Goal: Task Accomplishment & Management: Complete application form

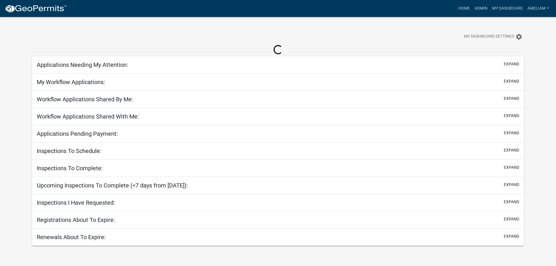
select select "3: 100"
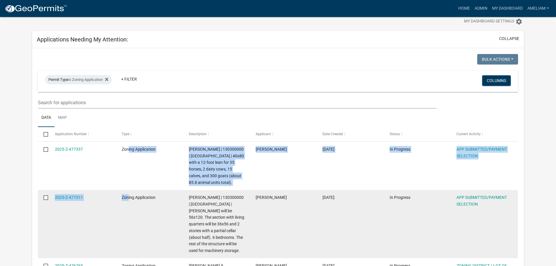
scroll to position [29, 0]
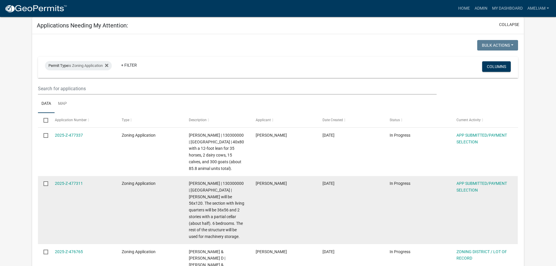
click at [161, 229] on datatable-body-cell "Zoning Application" at bounding box center [149, 210] width 67 height 68
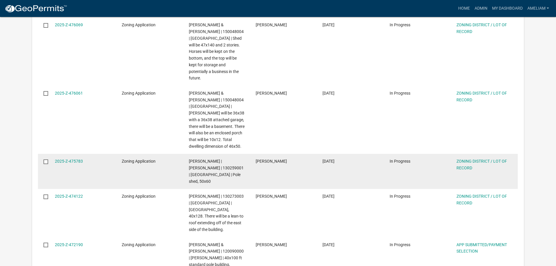
scroll to position [409, 0]
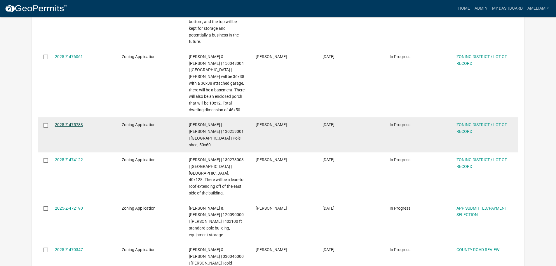
click at [79, 122] on link "2025-Z-475783" at bounding box center [69, 124] width 28 height 5
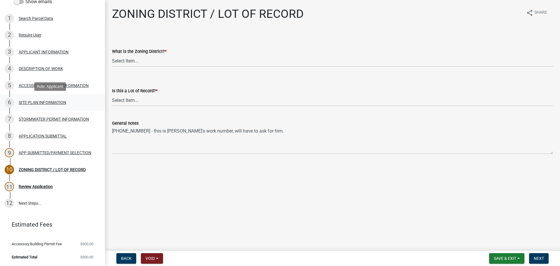
scroll to position [14, 0]
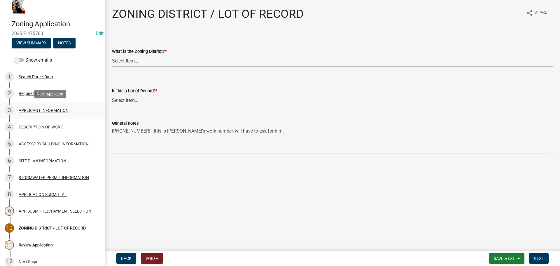
click at [43, 112] on div "APPLICANT INFORMATION" at bounding box center [44, 110] width 50 height 4
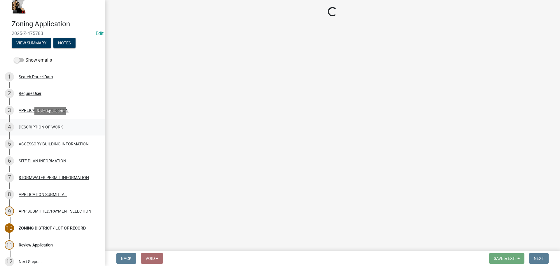
select select "5d5ec67e-83f1-4720-bb1f-c45cadde6202"
select select "87bd8246-e010-4864-ada3-31d8f143e470"
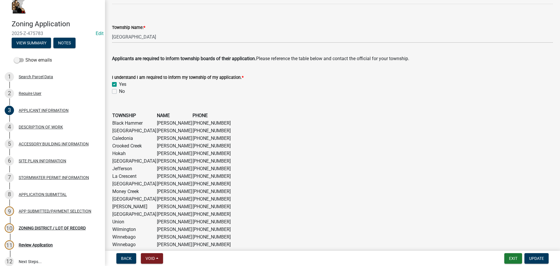
scroll to position [457, 0]
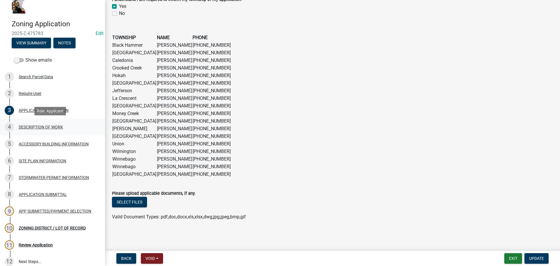
click at [39, 128] on div "DESCRIPTION OF WORK" at bounding box center [41, 127] width 44 height 4
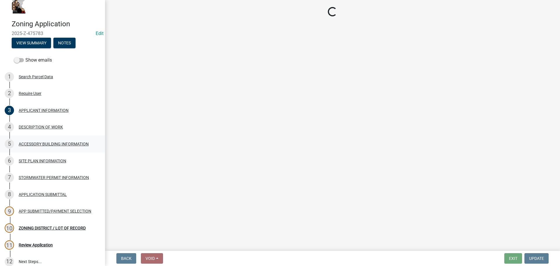
scroll to position [0, 0]
select select "8a50126a-ac8f-44d1-8890-2a914b053a60"
select select "b77d4c88-b606-4875-889f-ef493ebc67f8"
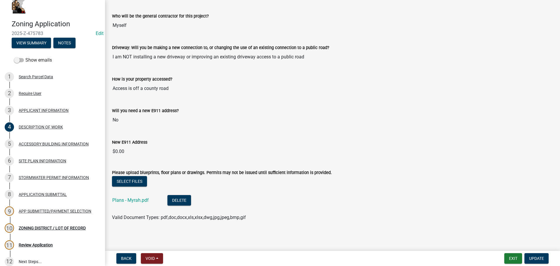
scroll to position [358, 0]
click at [131, 201] on link "Plans - Myrah.pdf" at bounding box center [130, 200] width 36 height 6
click at [29, 145] on div "ACCESSORY BUILDING INFORMATION" at bounding box center [54, 144] width 70 height 4
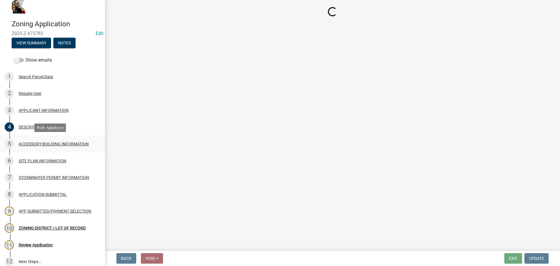
scroll to position [0, 0]
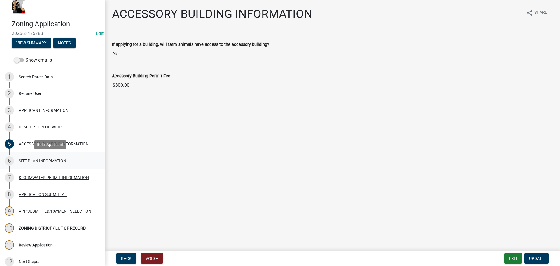
click at [62, 161] on div "SITE PLAN INFORMATION" at bounding box center [43, 161] width 48 height 4
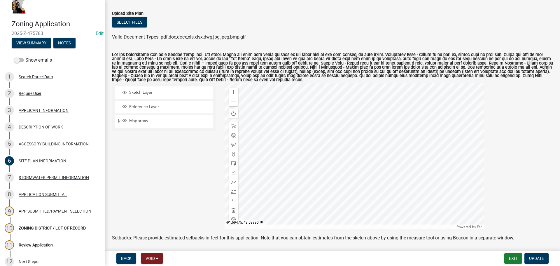
scroll to position [88, 0]
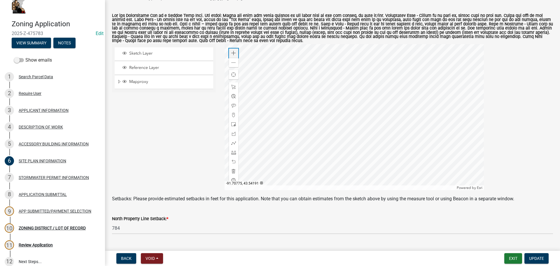
click at [233, 54] on span at bounding box center [233, 53] width 5 height 5
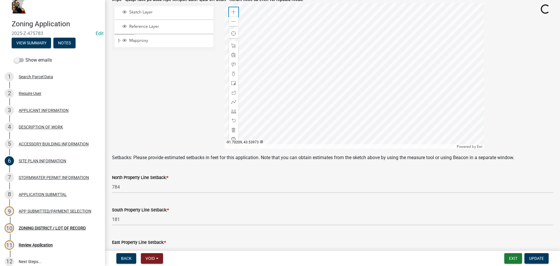
scroll to position [175, 0]
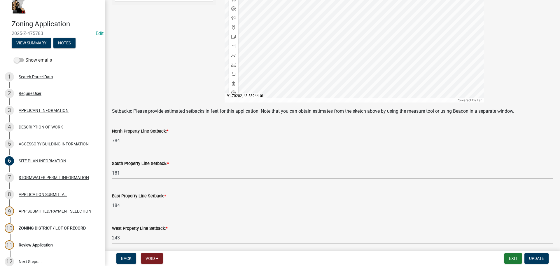
click at [292, 14] on div at bounding box center [354, 30] width 259 height 146
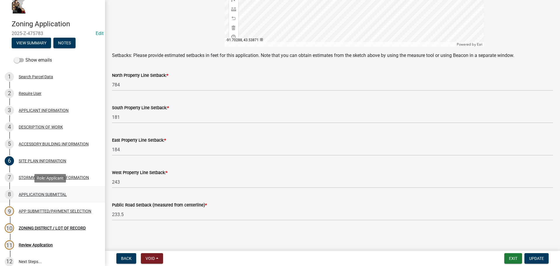
click at [48, 191] on div "8 APPLICATION SUBMITTAL" at bounding box center [50, 194] width 91 height 9
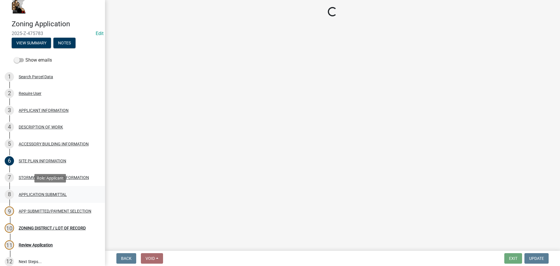
scroll to position [0, 0]
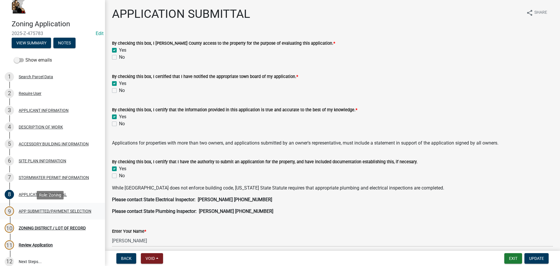
click at [41, 209] on div "APP SUBMITTED/PAYMENT SELECTION" at bounding box center [55, 211] width 73 height 4
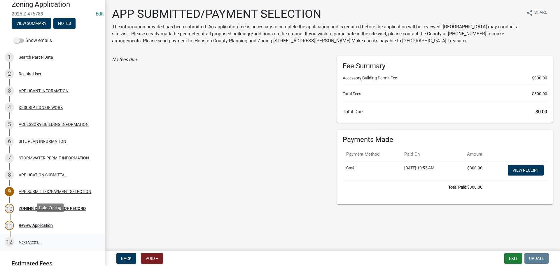
scroll to position [73, 0]
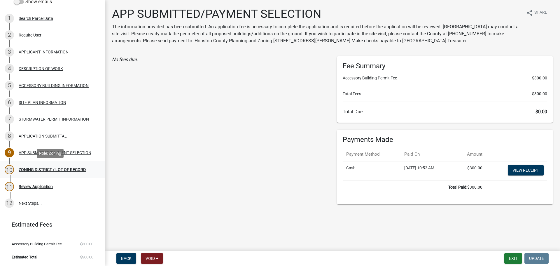
click at [41, 170] on div "ZONING DISTRICT / LOT OF RECORD" at bounding box center [52, 170] width 67 height 4
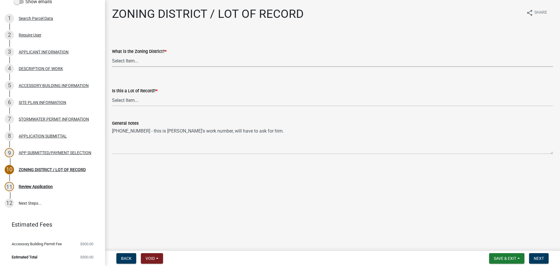
drag, startPoint x: 174, startPoint y: 56, endPoint x: 173, endPoint y: 59, distance: 3.3
click at [174, 56] on select "Select Item... Agricultural Residential Other" at bounding box center [332, 61] width 441 height 12
click at [112, 55] on select "Select Item... Agricultural Residential Other" at bounding box center [332, 61] width 441 height 12
select select "4e40cecd-d56d-4d3a-a779-2c11c403f329"
click at [168, 94] on div "Is this a Lot of Record? *" at bounding box center [332, 90] width 441 height 7
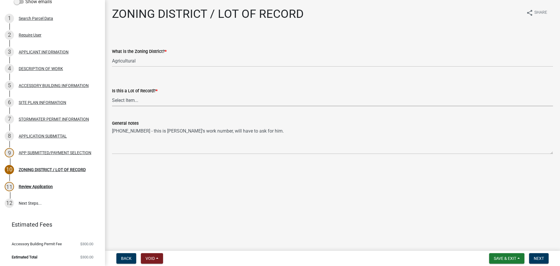
click at [170, 100] on select "Select Item... Yes No, or cannot be determined" at bounding box center [332, 100] width 441 height 12
click at [112, 94] on select "Select Item... Yes No, or cannot be determined" at bounding box center [332, 100] width 441 height 12
select select "8fe8ed3e-c0e1-408b-96fc-f68303b4ae81"
click at [537, 257] on span "Next" at bounding box center [539, 258] width 10 height 5
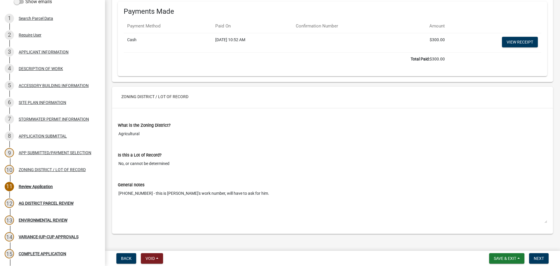
scroll to position [2401, 0]
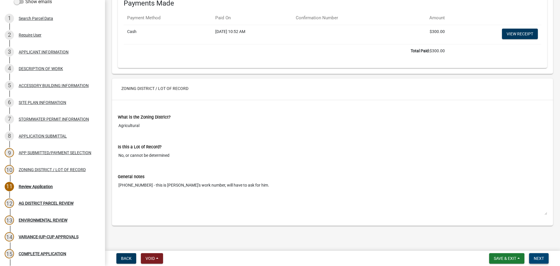
click at [543, 255] on button "Next" at bounding box center [539, 258] width 20 height 11
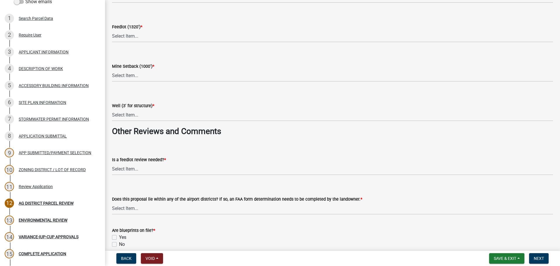
scroll to position [1032, 0]
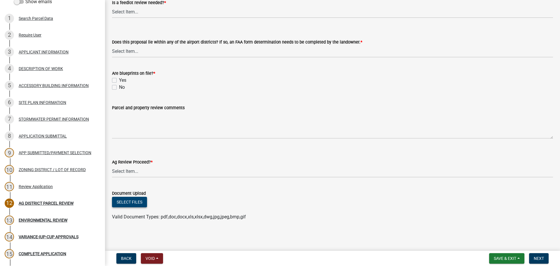
click at [137, 197] on button "Select files" at bounding box center [129, 202] width 35 height 11
click at [134, 202] on button "Select files" at bounding box center [129, 202] width 35 height 11
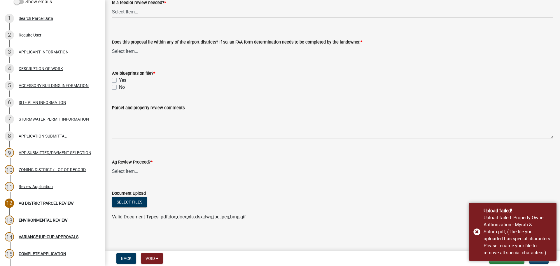
click at [242, 192] on div "Document Upload" at bounding box center [332, 193] width 441 height 7
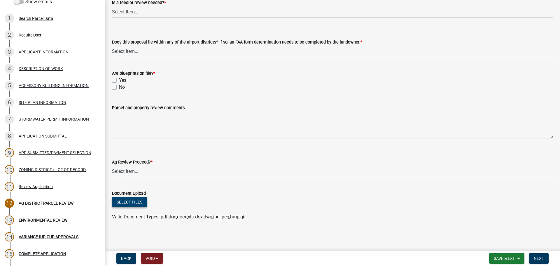
click at [121, 203] on button "Select files" at bounding box center [129, 202] width 35 height 11
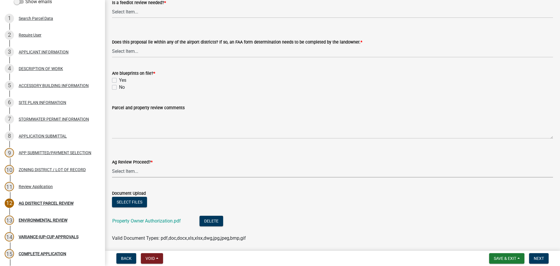
click at [156, 173] on select "Select Item... Proceed with review Deny permit at this time" at bounding box center [332, 171] width 441 height 12
click at [112, 165] on select "Select Item... Proceed with review Deny permit at this time" at bounding box center [332, 171] width 441 height 12
select select "6d223645-95f1-4b70-a074-2c09099ea196"
click at [151, 149] on div "Ag Review Proceed? * Select Item... Proceed with review Deny permit at this time" at bounding box center [332, 160] width 441 height 34
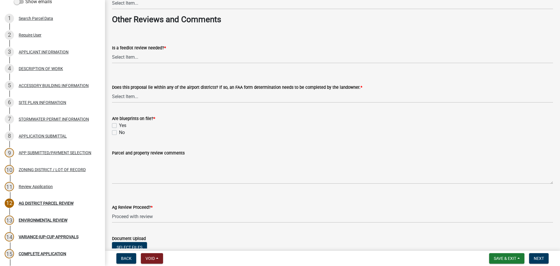
scroll to position [945, 0]
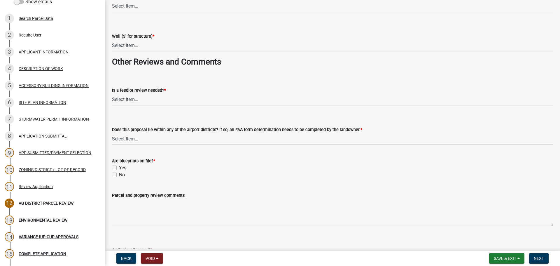
click at [119, 167] on label "Yes" at bounding box center [122, 167] width 7 height 7
click at [119, 167] on input "Yes" at bounding box center [121, 166] width 4 height 4
checkbox input "true"
checkbox input "false"
click at [155, 140] on select "Select Item... Yes No" at bounding box center [332, 139] width 441 height 12
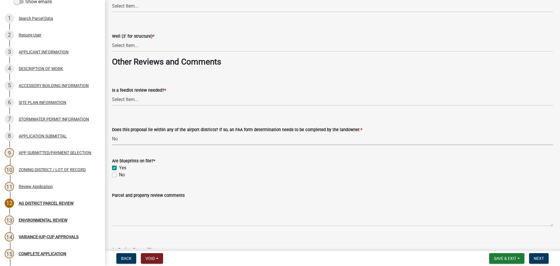
click at [112, 133] on select "Select Item... Yes No" at bounding box center [332, 139] width 441 height 12
select select "44b75d30-e230-4ce0-8c0f-1ddadfe5cfb2"
click at [150, 104] on select "Select Item... Yes No" at bounding box center [332, 100] width 441 height 12
click at [112, 94] on select "Select Item... Yes No" at bounding box center [332, 100] width 441 height 12
select select "1e0d970e-6746-4216-b065-d6933a69b3fa"
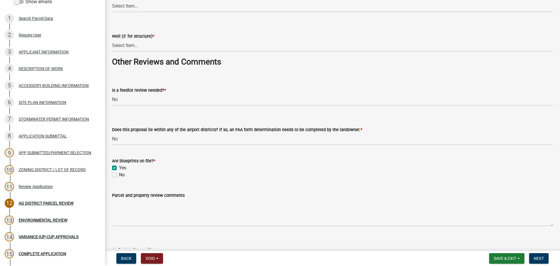
click at [161, 74] on div "Is a feedlot review needed? * Select Item... Yes No" at bounding box center [332, 88] width 441 height 34
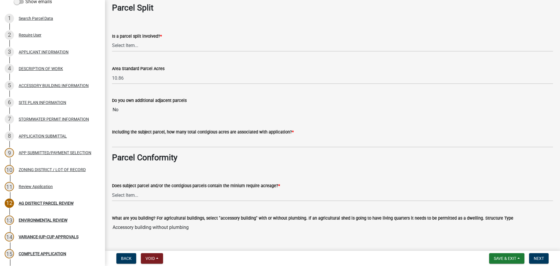
scroll to position [0, 0]
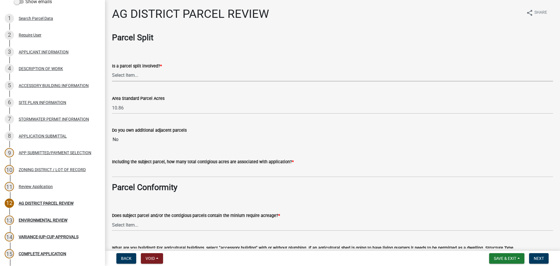
click at [153, 76] on select "Select Item... Yes No" at bounding box center [332, 75] width 441 height 12
click at [112, 69] on select "Select Item... Yes No" at bounding box center [332, 75] width 441 height 12
select select "fe23c68f-3976-40fb-92de-7ec6f88d0010"
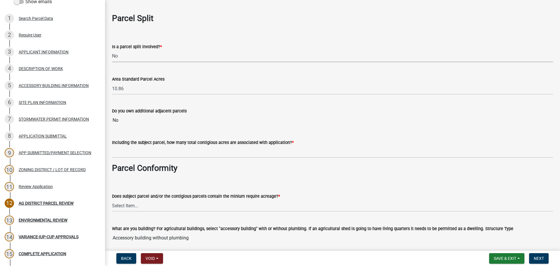
scroll to position [29, 0]
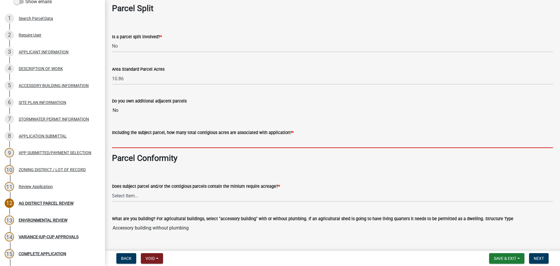
drag, startPoint x: 137, startPoint y: 144, endPoint x: 163, endPoint y: 137, distance: 26.3
click at [142, 142] on input "text" at bounding box center [332, 142] width 441 height 12
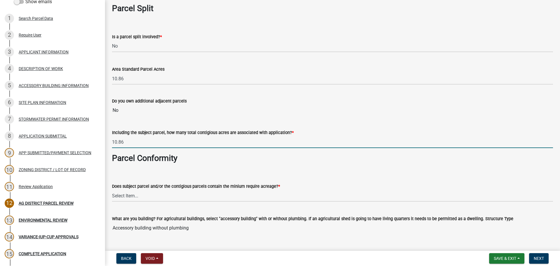
type input "10.86"
click at [264, 164] on wm-data-entity-input "Parcel Conformity" at bounding box center [332, 160] width 441 height 15
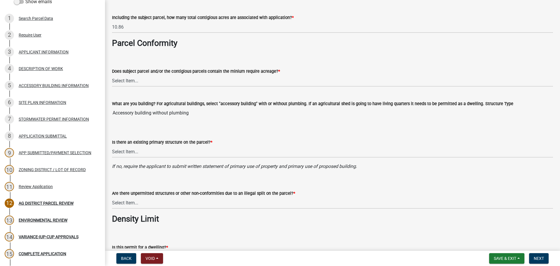
scroll to position [175, 0]
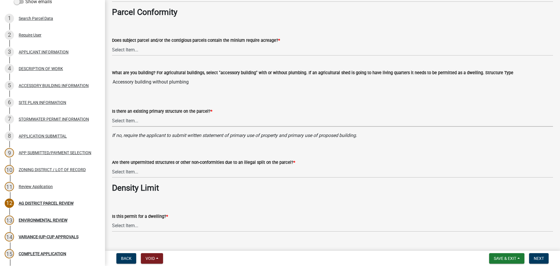
click at [157, 124] on select "Select Item... Yes No" at bounding box center [332, 121] width 441 height 12
click at [112, 115] on select "Select Item... Yes No" at bounding box center [332, 121] width 441 height 12
select select "e720d887-05b7-48e7-b675-04570e4c9f75"
click at [167, 169] on select "Select Item... Yes No" at bounding box center [332, 172] width 441 height 12
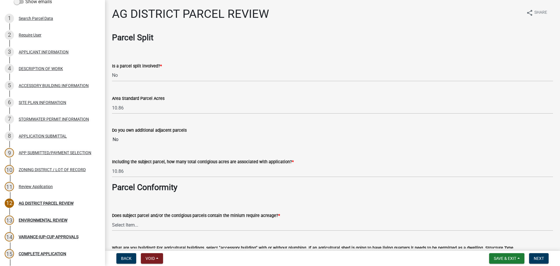
scroll to position [88, 0]
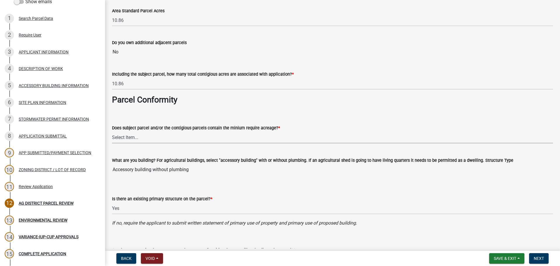
click at [179, 142] on select "Select Item... Yes, for a dwelling, 40 or more acres with one or more acres con…" at bounding box center [332, 137] width 441 height 12
click at [112, 131] on select "Select Item... Yes, for a dwelling, 40 or more acres with one or more acres con…" at bounding box center [332, 137] width 441 height 12
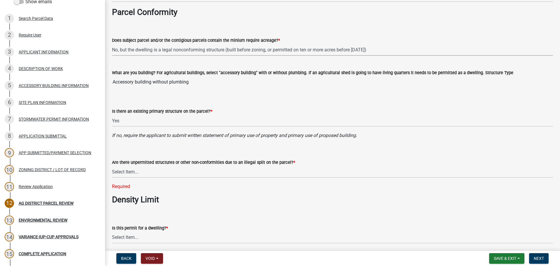
click at [156, 50] on select "Select Item... Yes, for a dwelling, 40 or more acres with one or more acres con…" at bounding box center [332, 50] width 441 height 12
click at [112, 44] on select "Select Item... Yes, for a dwelling, 40 or more acres with one or more acres con…" at bounding box center [332, 50] width 441 height 12
select select "cfed7022-9f01-41e3-be6d-551c25af749d"
click at [149, 172] on select "Select Item... Yes No" at bounding box center [332, 172] width 441 height 12
click at [112, 166] on select "Select Item... Yes No" at bounding box center [332, 172] width 441 height 12
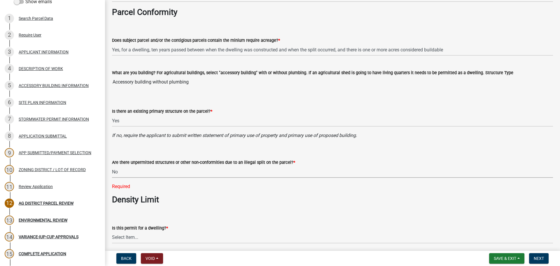
select select "3e342f75-9fb1-4b8c-bbeb-47cfa96347ca"
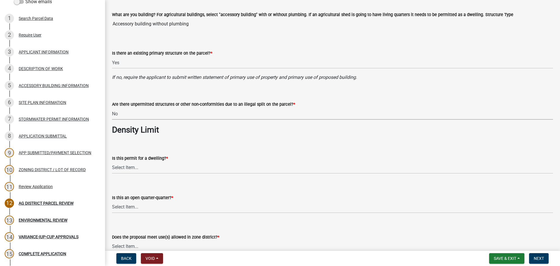
scroll to position [233, 0]
click at [189, 171] on select "Select Item... Yes No N/A" at bounding box center [332, 167] width 441 height 12
click at [112, 161] on select "Select Item... Yes No N/A" at bounding box center [332, 167] width 441 height 12
select select "c756e23e-ff22-4e58-8178-2621bc441b49"
click at [175, 206] on select "Select Item... Yes No NA" at bounding box center [332, 207] width 441 height 12
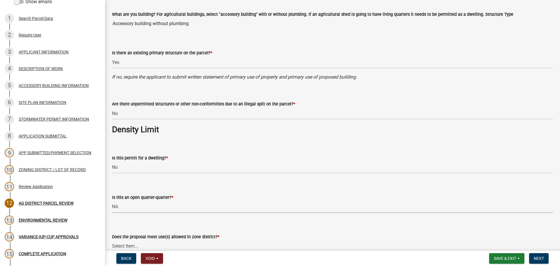
click at [112, 201] on select "Select Item... Yes No NA" at bounding box center [332, 207] width 441 height 12
select select "93514e09-9993-4aea-b530-60a9708c3e74"
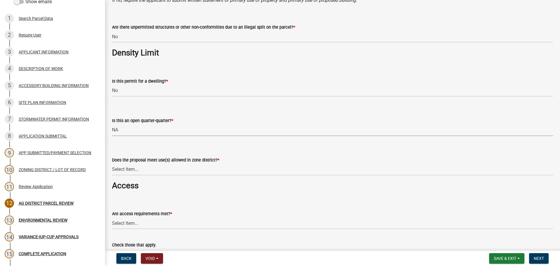
scroll to position [350, 0]
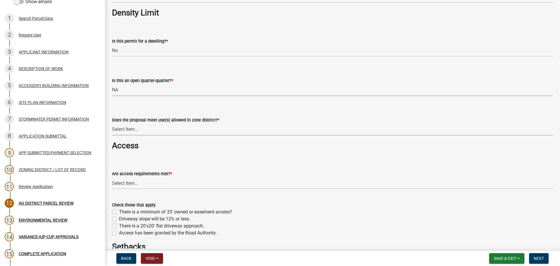
drag, startPoint x: 168, startPoint y: 130, endPoint x: 167, endPoint y: 133, distance: 3.6
click at [168, 130] on select "Select Item... Yes, permitted use Yes, conditional use Yes, interim use Yes, ac…" at bounding box center [332, 129] width 441 height 12
click at [112, 123] on select "Select Item... Yes, permitted use Yes, conditional use Yes, interim use Yes, ac…" at bounding box center [332, 129] width 441 height 12
select select "a045efff-9645-47c6-b046-89cf1e905dd6"
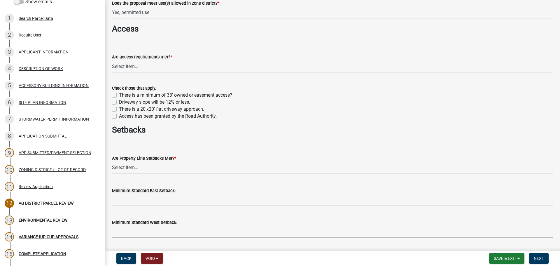
click at [138, 69] on select "Select Item... yes no N/A - No modifications to existing driveway are proposed." at bounding box center [332, 66] width 441 height 12
click at [112, 60] on select "Select Item... yes no N/A - No modifications to existing driveway are proposed." at bounding box center [332, 66] width 441 height 12
select select "aa1ca06f-8d34-4542-998d-1b6ccdc96445"
click at [259, 139] on wm-data-entity-input "Setbacks" at bounding box center [332, 132] width 441 height 15
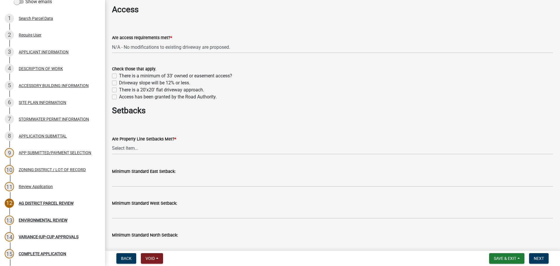
scroll to position [525, 0]
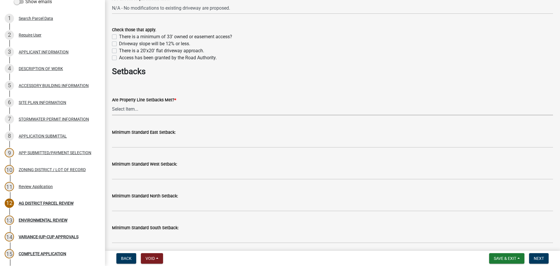
click at [146, 113] on select "Select Item... Yes No" at bounding box center [332, 109] width 441 height 12
click at [112, 103] on select "Select Item... Yes No" at bounding box center [332, 109] width 441 height 12
select select "f47993c2-143f-42b0-843f-88b20baa7a0f"
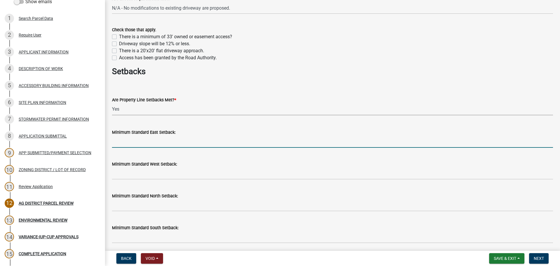
click at [141, 140] on input "Minimum Standard East Setback:" at bounding box center [332, 142] width 441 height 12
type input "50 ft"
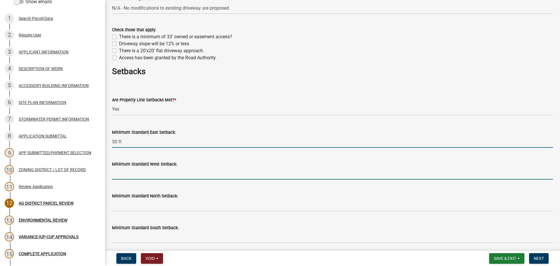
click at [151, 176] on input "Minimum Standard West Setback:" at bounding box center [332, 174] width 441 height 12
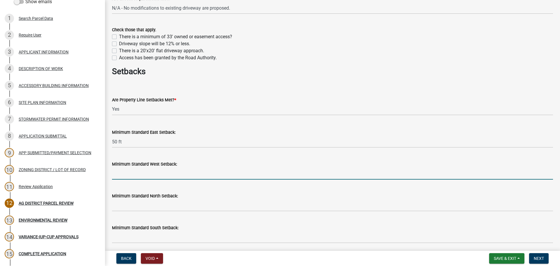
type input "50 ft"
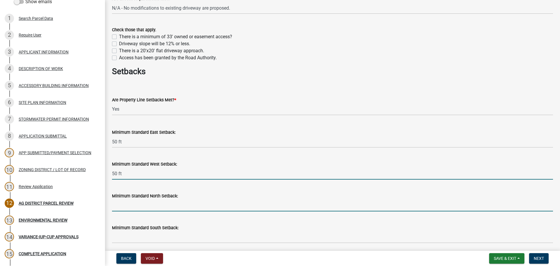
click at [142, 206] on input "Minimum Standard North Setback:" at bounding box center [332, 205] width 441 height 12
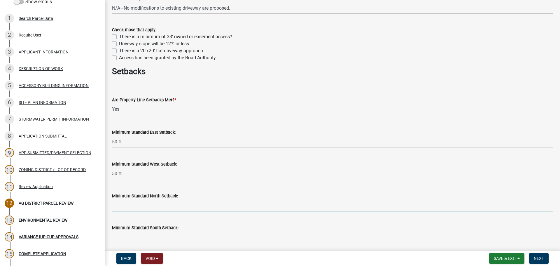
type input "50 ft"
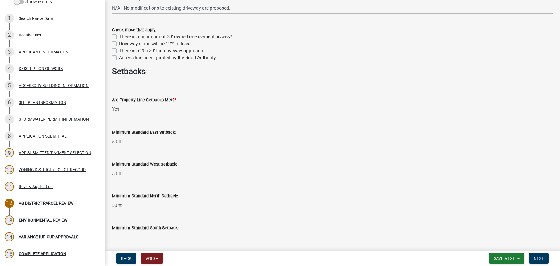
click at [147, 235] on input "Minimum Standard South Setback:" at bounding box center [332, 237] width 441 height 12
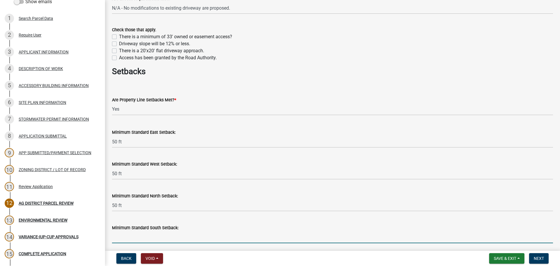
type input "50 ft"
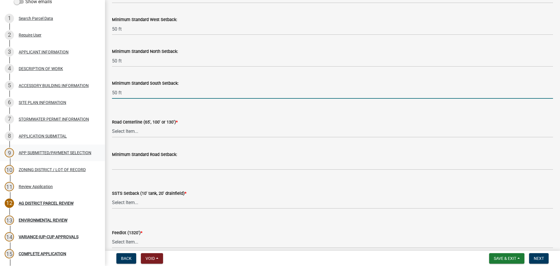
scroll to position [700, 0]
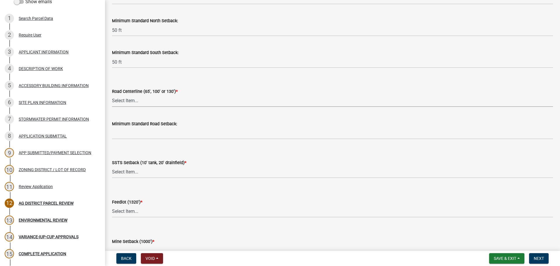
click at [137, 101] on select "Select Item... Yes No" at bounding box center [332, 101] width 441 height 12
click at [112, 95] on select "Select Item... Yes No" at bounding box center [332, 101] width 441 height 12
select select "010a36e8-78ab-47dd-88f8-ccc0edf139b8"
click at [149, 172] on select "Select Item... Yes No N/A" at bounding box center [332, 172] width 441 height 12
click at [112, 166] on select "Select Item... Yes No N/A" at bounding box center [332, 172] width 441 height 12
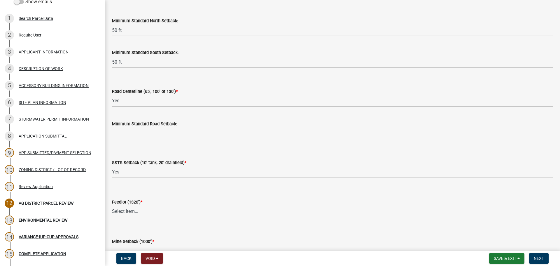
select select "617636dc-6122-45c9-991a-bd8b90cb2b24"
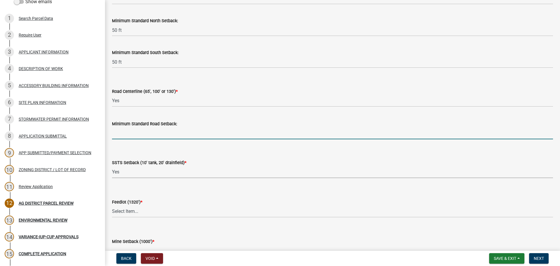
click at [154, 134] on input "Minimum Standard Road Setback:" at bounding box center [332, 133] width 441 height 12
type input "100 ft"
click at [153, 218] on wm-data-entity-input "Feedlot (1320') * Select Item... Yes No N/A" at bounding box center [332, 202] width 441 height 39
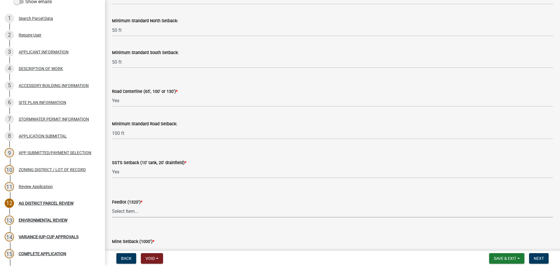
drag, startPoint x: 151, startPoint y: 211, endPoint x: 151, endPoint y: 215, distance: 4.1
click at [151, 211] on select "Select Item... Yes No N/A" at bounding box center [332, 211] width 441 height 12
click at [112, 205] on select "Select Item... Yes No N/A" at bounding box center [332, 211] width 441 height 12
select select "2afcbc7a-ba70-4308-bdab-ed49491d43d0"
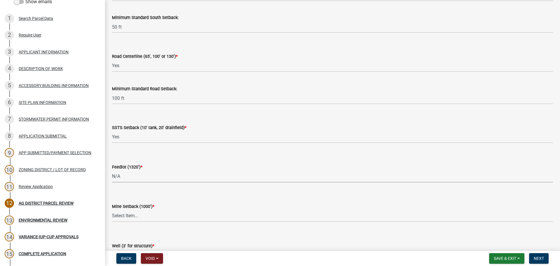
scroll to position [788, 0]
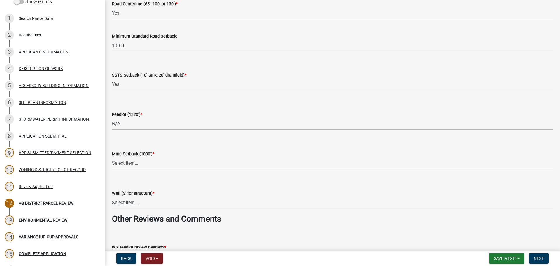
click at [144, 165] on select "Select Item... Yes No N/A" at bounding box center [332, 163] width 441 height 12
click at [112, 157] on select "Select Item... Yes No N/A" at bounding box center [332, 163] width 441 height 12
select select "be49bf27-167c-4383-b137-854eb09e2cec"
click at [139, 204] on select "Select Item... Yes No N/A" at bounding box center [332, 203] width 441 height 12
click at [112, 197] on select "Select Item... Yes No N/A" at bounding box center [332, 203] width 441 height 12
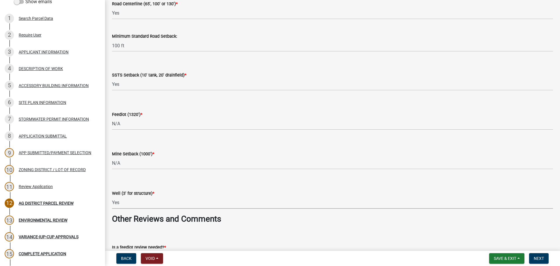
select select "6e389f70-961b-4b78-9c47-c422b69289d9"
click at [193, 237] on form "Is a feedlot review needed? * Select Item... Yes No" at bounding box center [332, 250] width 441 height 26
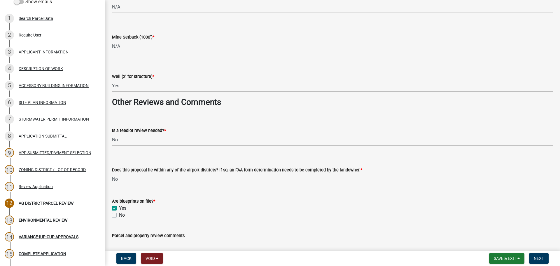
scroll to position [992, 0]
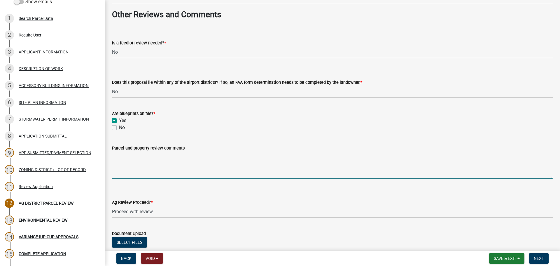
click at [196, 162] on textarea "Parcel and property review comments" at bounding box center [332, 164] width 441 height 27
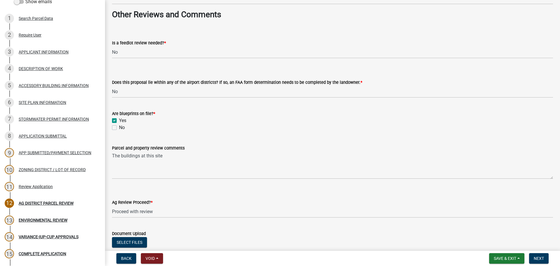
click at [206, 184] on div "Ag Review Proceed? * Select Item... Proceed with review Deny permit at this time" at bounding box center [332, 201] width 441 height 34
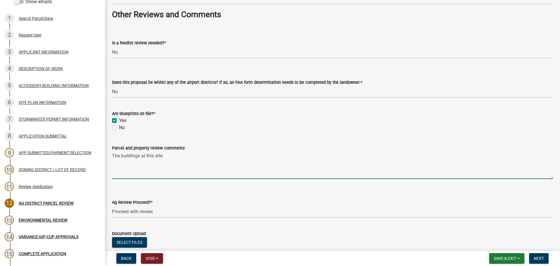
click at [192, 153] on textarea "The buildings at this site" at bounding box center [332, 164] width 441 height 27
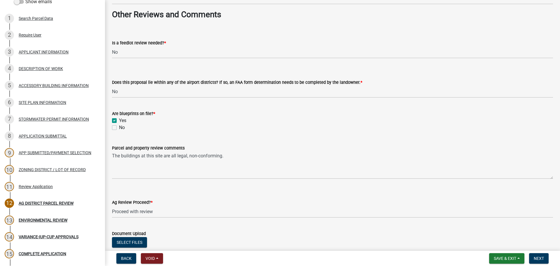
click at [191, 191] on div "Ag Review Proceed? * Select Item... Proceed with review Deny permit at this time" at bounding box center [332, 201] width 441 height 34
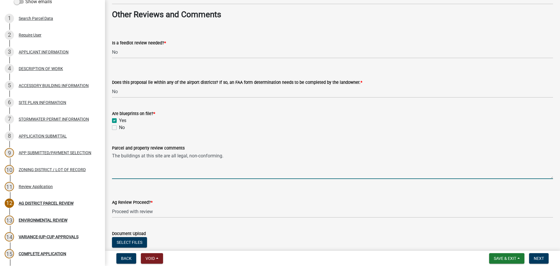
click at [255, 158] on textarea "The buildings at this site are all legal, non-conforming." at bounding box center [332, 164] width 441 height 27
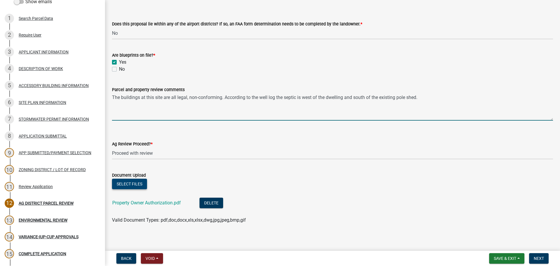
type textarea "The buildings at this site are all legal, non-conforming. According to the well…"
click at [135, 186] on button "Select files" at bounding box center [129, 184] width 35 height 11
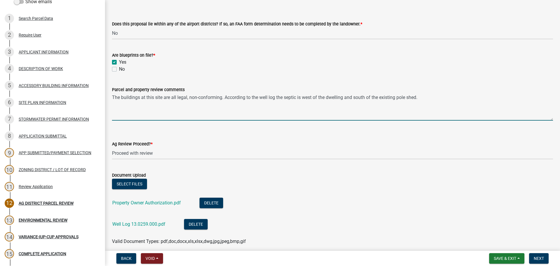
click at [335, 112] on textarea "The buildings at this site are all legal, non-conforming. According to the well…" at bounding box center [332, 106] width 441 height 27
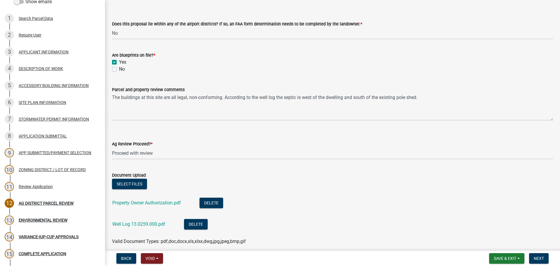
click at [403, 140] on form "Ag Review Proceed? * Select Item... Proceed with review Deny permit at this time" at bounding box center [332, 146] width 441 height 26
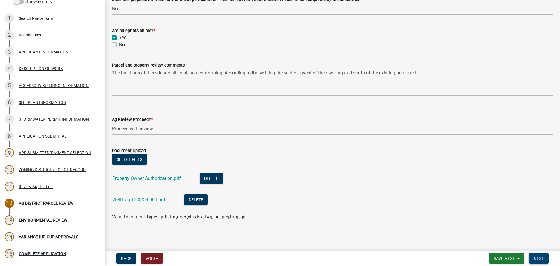
click at [541, 258] on span "Next" at bounding box center [539, 258] width 10 height 5
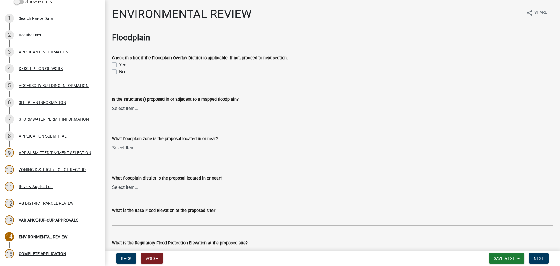
click at [119, 72] on label "No" at bounding box center [122, 71] width 6 height 7
click at [119, 72] on input "No" at bounding box center [121, 70] width 4 height 4
checkbox input "true"
checkbox input "false"
checkbox input "true"
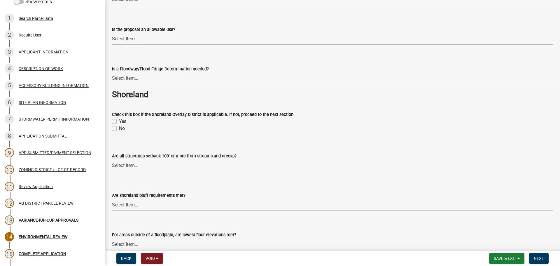
scroll to position [350, 0]
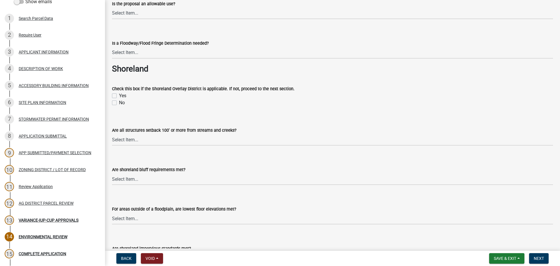
click at [119, 101] on label "No" at bounding box center [122, 102] width 6 height 7
click at [119, 101] on input "No" at bounding box center [121, 101] width 4 height 4
checkbox input "true"
checkbox input "false"
checkbox input "true"
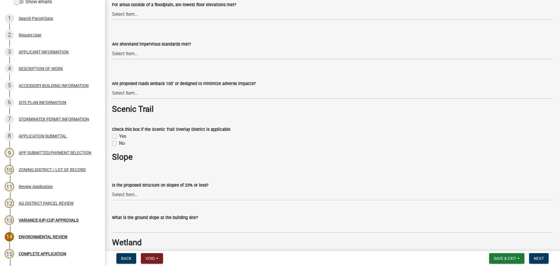
scroll to position [642, 0]
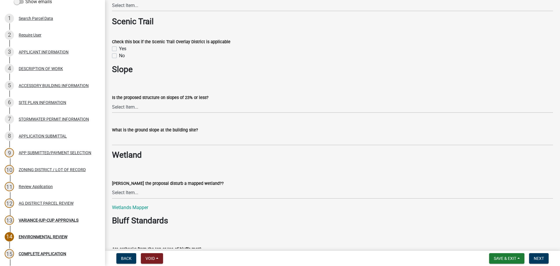
click at [117, 54] on div "No" at bounding box center [332, 55] width 441 height 7
click at [119, 56] on label "No" at bounding box center [122, 55] width 6 height 7
click at [119, 56] on input "No" at bounding box center [121, 54] width 4 height 4
checkbox input "true"
checkbox input "false"
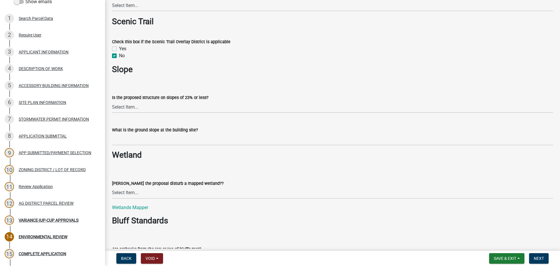
checkbox input "true"
click at [175, 74] on h3 "Slope" at bounding box center [332, 69] width 441 height 10
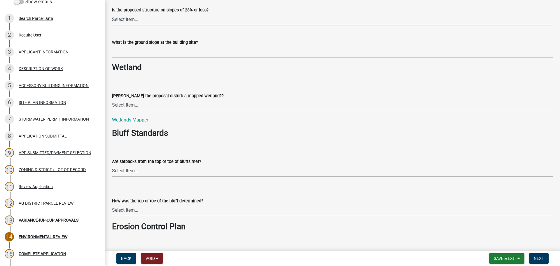
click at [139, 22] on select "Select Item... Yes No" at bounding box center [332, 19] width 441 height 12
click at [112, 13] on select "Select Item... Yes No" at bounding box center [332, 19] width 441 height 12
select select "294fbb0f-ef92-492d-a55d-6ae48f2d4023"
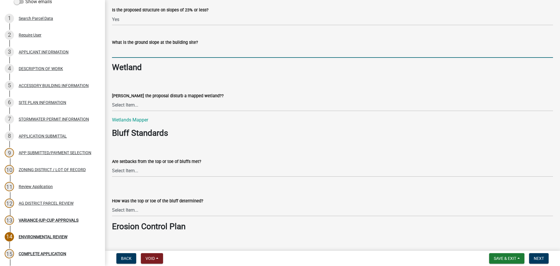
click at [147, 54] on input "What is the ground slope at the building site?" at bounding box center [332, 52] width 441 height 12
type input "< 6%"
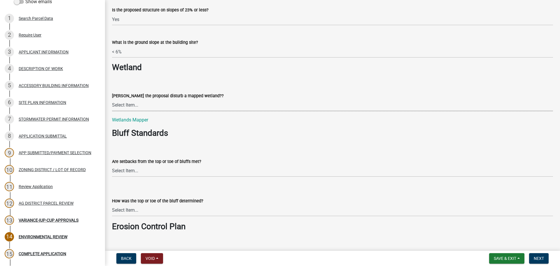
click at [148, 106] on select "Select Item... Yes No N/A" at bounding box center [332, 105] width 441 height 12
click at [112, 99] on select "Select Item... Yes No N/A" at bounding box center [332, 105] width 441 height 12
select select "5727336e-9a20-4bd2-a6f3-e7484509ff9a"
click at [164, 152] on form "Are setbacks from the top or toe of bluffs met? Select Item... Yes No The propo…" at bounding box center [332, 164] width 441 height 26
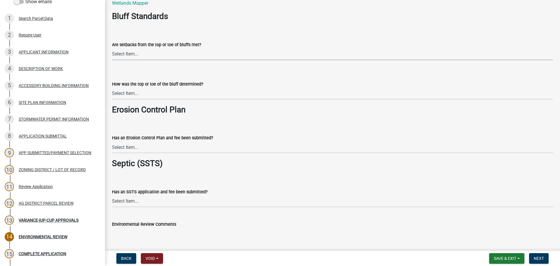
click at [132, 59] on select "Select Item... Yes No The proposal is not in the vicinity of a bluff" at bounding box center [332, 54] width 441 height 12
click at [112, 48] on select "Select Item... Yes No The proposal is not in the vicinity of a bluff" at bounding box center [332, 54] width 441 height 12
select select "92cce49e-9eda-4313-95a5-3dd445bd85bb"
click at [136, 93] on select "Select Item... A break in slope was visually observed A 50' line segment was us…" at bounding box center [332, 94] width 441 height 12
click at [112, 88] on select "Select Item... A break in slope was visually observed A 50' line segment was us…" at bounding box center [332, 94] width 441 height 12
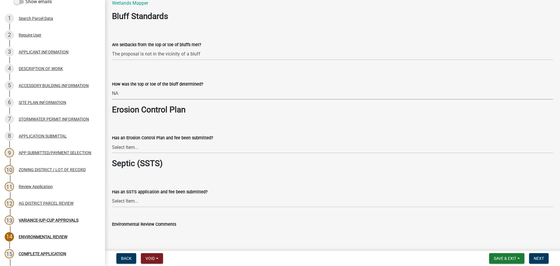
select select "32538aac-6b8c-4188-bd52-8c62054b7e7b"
click at [192, 134] on form "Has an Erosion Control Plan and fee been submitted? Select Item... Yes No Appli…" at bounding box center [332, 140] width 441 height 26
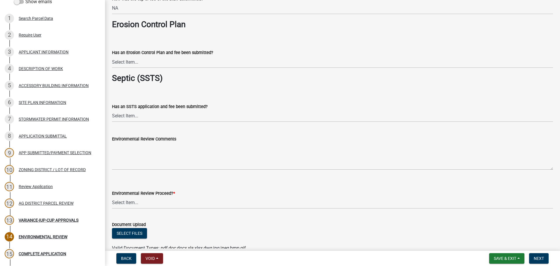
scroll to position [934, 0]
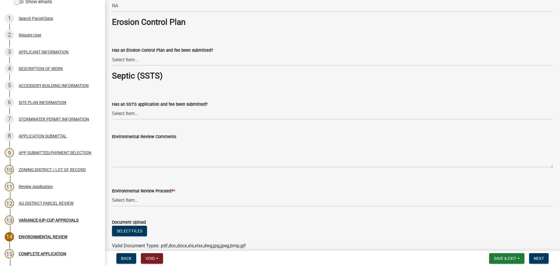
click at [156, 53] on div "Has an Erosion Control Plan and fee been submitted?" at bounding box center [332, 50] width 441 height 7
click at [156, 60] on select "Select Item... Yes No Application does not require an Erosion Control Plan" at bounding box center [332, 60] width 441 height 12
click at [112, 54] on select "Select Item... Yes No Application does not require an Erosion Control Plan" at bounding box center [332, 60] width 441 height 12
select select "c0fe89da-e6be-4440-b09b-6bf401eca5d4"
click at [158, 114] on select "Select Item... Yes No This project does not require SSTS" at bounding box center [332, 114] width 441 height 12
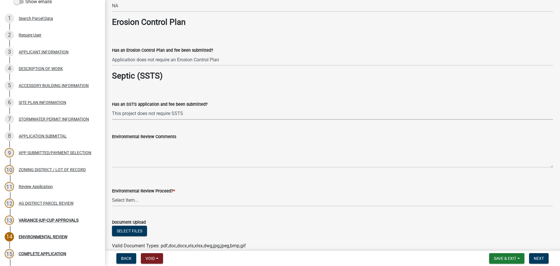
click at [112, 108] on select "Select Item... Yes No This project does not require SSTS" at bounding box center [332, 114] width 441 height 12
select select "cc045de0-ead4-414c-a886-12e51f2bc4aa"
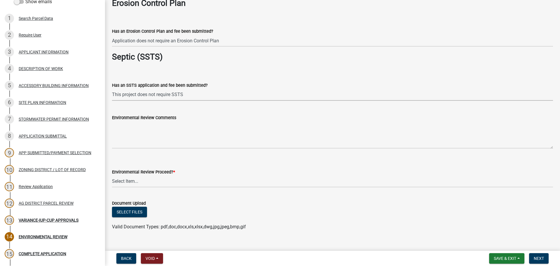
scroll to position [963, 0]
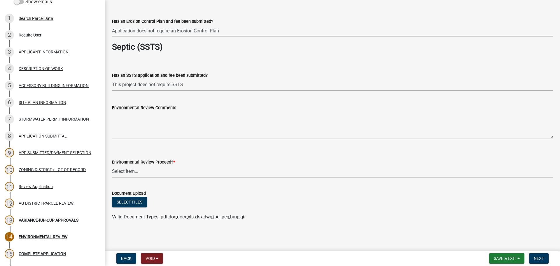
click at [154, 172] on select "Select Item... Proceed with review Deny permit at this time" at bounding box center [332, 171] width 441 height 12
click at [112, 165] on select "Select Item... Proceed with review Deny permit at this time" at bounding box center [332, 171] width 441 height 12
select select "c55ed237-4e75-4d9e-9e6e-534c544ae652"
click at [288, 199] on div "Select files" at bounding box center [332, 203] width 441 height 12
click at [537, 258] on span "Next" at bounding box center [539, 258] width 10 height 5
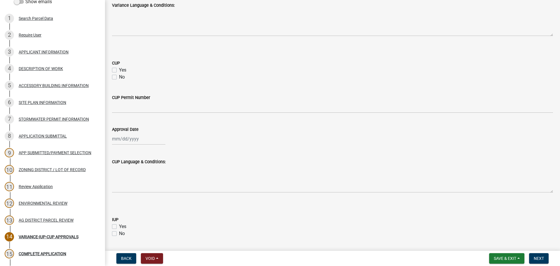
scroll to position [333, 0]
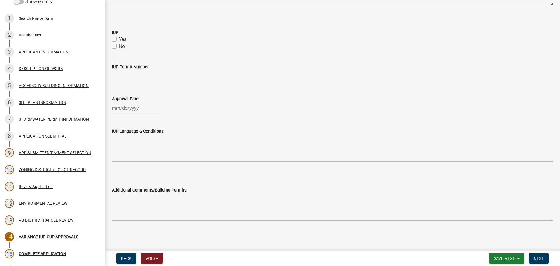
drag, startPoint x: 245, startPoint y: 221, endPoint x: 244, endPoint y: 213, distance: 7.9
click at [245, 221] on wm-data-entity-input "Additional Comments/Building Permits:" at bounding box center [332, 201] width 441 height 47
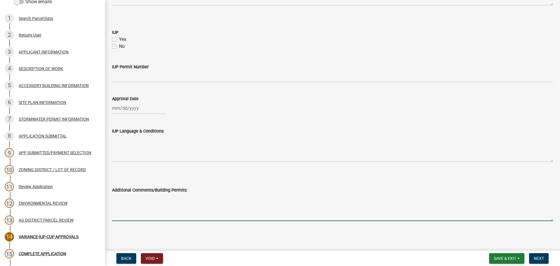
click at [244, 210] on textarea "Additional Comments/Building Permits:" at bounding box center [332, 206] width 441 height 27
type textarea "Permit #3767 to build an addition on the house on [DATE]."
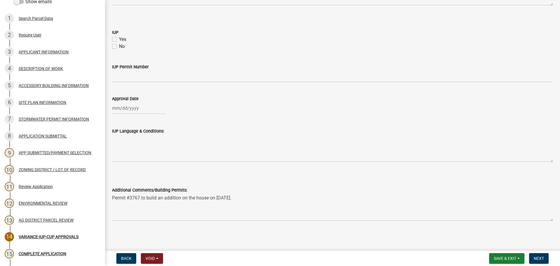
click at [535, 258] on span "Next" at bounding box center [539, 258] width 10 height 5
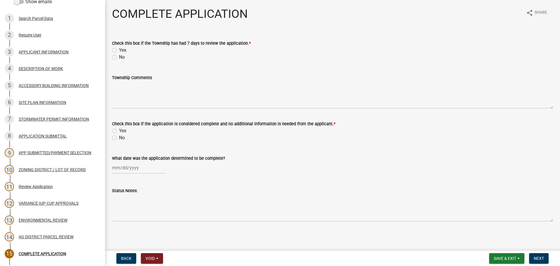
click at [112, 48] on div "Check this box if the Township has had 7 days to review the application. * Yes …" at bounding box center [333, 47] width 450 height 28
click at [119, 48] on label "Yes" at bounding box center [122, 50] width 7 height 7
click at [119, 48] on input "Yes" at bounding box center [121, 49] width 4 height 4
radio input "true"
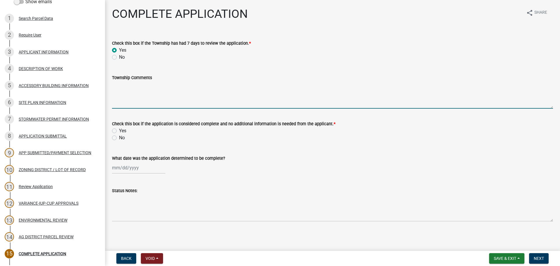
click at [142, 106] on textarea "Township Comments" at bounding box center [332, 94] width 441 height 27
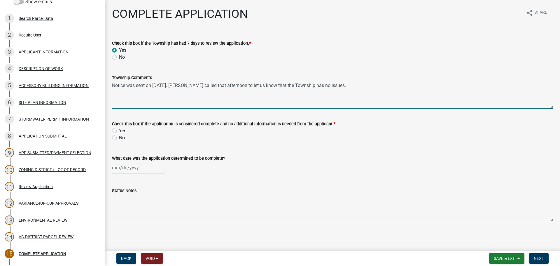
type textarea "Notice was sent on [DATE]. [PERSON_NAME] called that afternoon to let us know t…"
click at [196, 133] on div "Yes" at bounding box center [332, 130] width 441 height 7
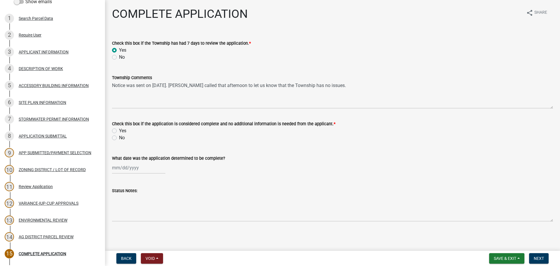
click at [188, 138] on div "No" at bounding box center [332, 137] width 441 height 7
click at [119, 131] on label "Yes" at bounding box center [122, 130] width 7 height 7
click at [119, 131] on input "Yes" at bounding box center [121, 129] width 4 height 4
radio input "true"
select select "9"
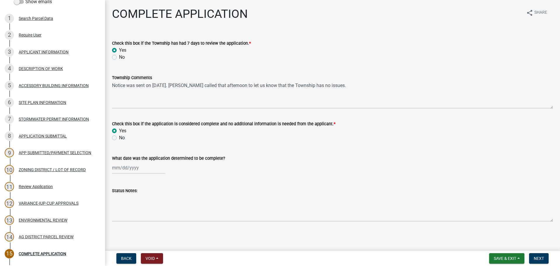
select select "2025"
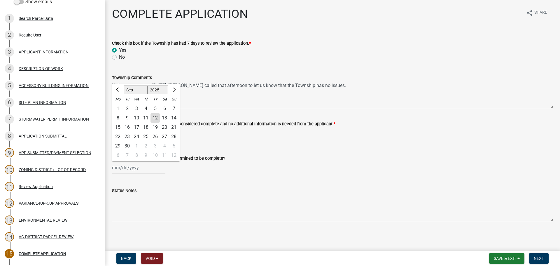
click at [124, 170] on div "[PERSON_NAME] Feb Mar Apr [PERSON_NAME][DATE] Oct Nov [DATE] 1526 1527 1528 152…" at bounding box center [138, 168] width 53 height 12
click at [154, 116] on div "12" at bounding box center [155, 117] width 9 height 9
type input "[DATE]"
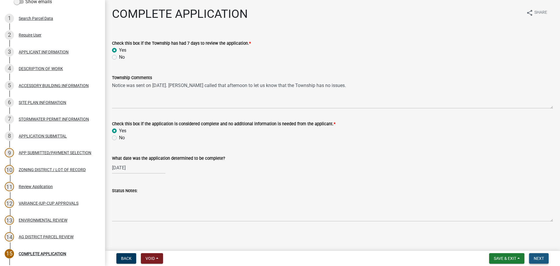
click at [537, 259] on span "Next" at bounding box center [539, 258] width 10 height 5
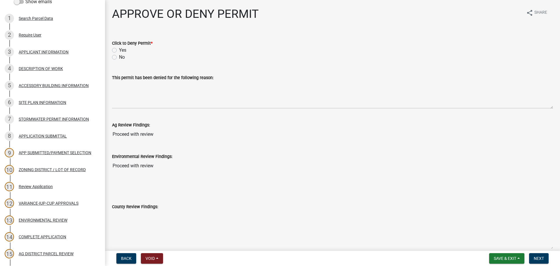
click at [119, 58] on label "No" at bounding box center [122, 57] width 6 height 7
click at [119, 57] on input "No" at bounding box center [121, 56] width 4 height 4
radio input "true"
click at [546, 262] on button "Next" at bounding box center [539, 258] width 20 height 11
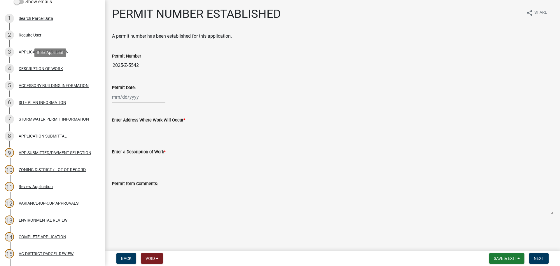
click at [55, 70] on div "DESCRIPTION OF WORK" at bounding box center [41, 69] width 44 height 4
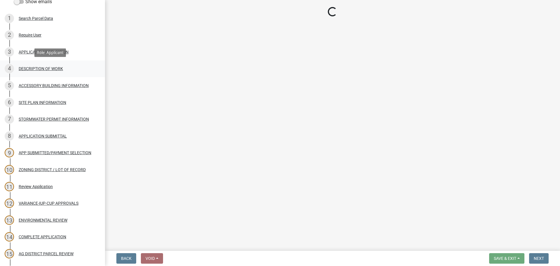
select select "8a50126a-ac8f-44d1-8890-2a914b053a60"
select select "b77d4c88-b606-4875-889f-ef493ebc67f8"
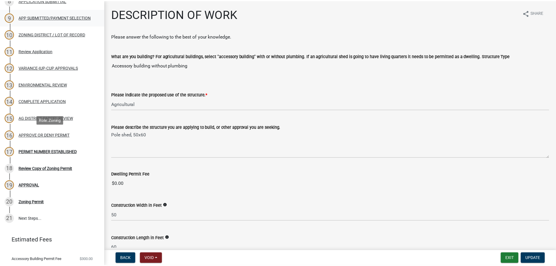
scroll to position [224, 0]
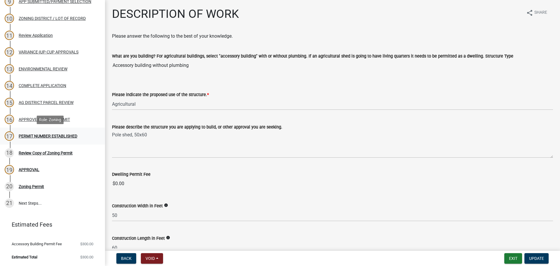
click at [64, 136] on div "PERMIT NUMBER ESTABLISHED" at bounding box center [48, 136] width 59 height 4
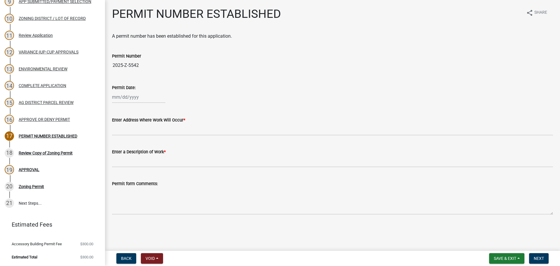
click at [112, 98] on div "Permit Date:" at bounding box center [333, 89] width 450 height 27
click at [116, 97] on div at bounding box center [138, 97] width 53 height 12
select select "9"
select select "2025"
click at [153, 137] on div "12" at bounding box center [155, 137] width 9 height 9
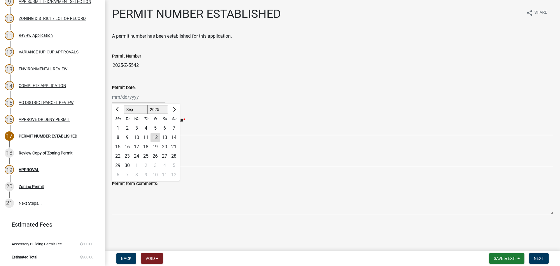
type input "[DATE]"
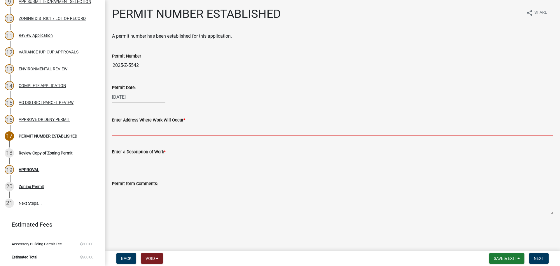
click at [151, 131] on input "Enter Address Where Work Will Occur *" at bounding box center [332, 129] width 441 height 12
click at [184, 134] on input "Enter Address Where Work Will Occur *" at bounding box center [332, 129] width 441 height 12
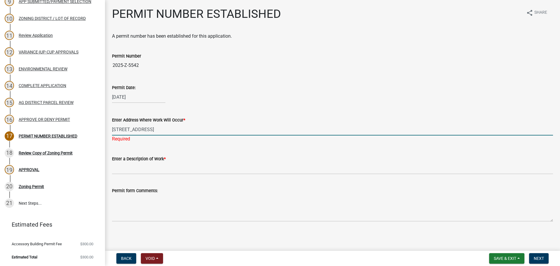
type input "[STREET_ADDRESS]"
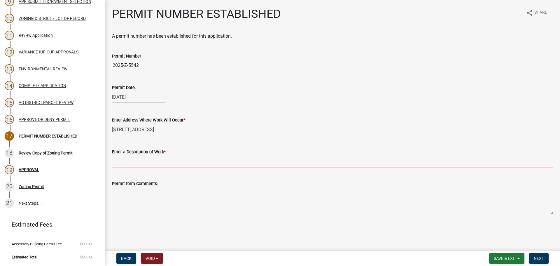
click at [170, 173] on wm-data-entity-input-list "A permit number has been established for this application. Permit Number 2025-Z…" at bounding box center [332, 126] width 441 height 186
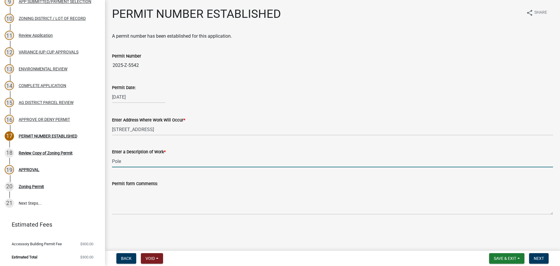
type input "Pole shed"
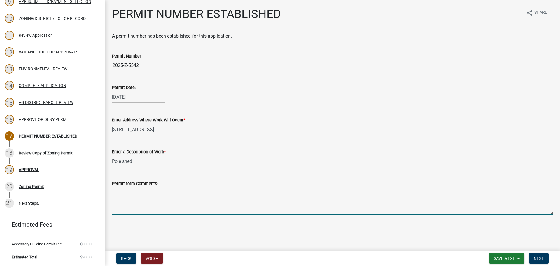
click at [164, 204] on textarea "Permit form Comments:" at bounding box center [332, 200] width 441 height 27
click at [124, 196] on textarea "Permit form Comments:" at bounding box center [332, 200] width 441 height 27
paste textarea "Per the [GEOGRAPHIC_DATA] Zoning Ordinance Section 29.15 no accessory building …"
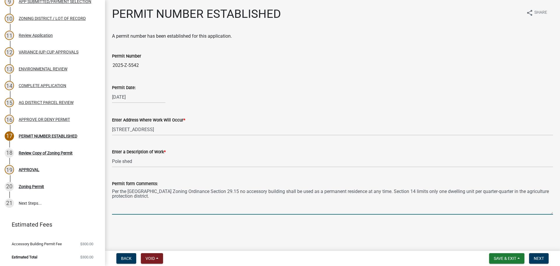
type textarea "Per the [GEOGRAPHIC_DATA] Zoning Ordinance Section 29.15 no accessory building …"
drag, startPoint x: 250, startPoint y: 231, endPoint x: 253, endPoint y: 226, distance: 5.0
click at [251, 229] on main "PERMIT NUMBER ESTABLISHED share Share A permit number has been established for …" at bounding box center [332, 124] width 455 height 248
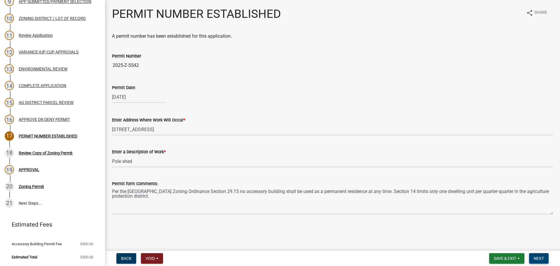
click at [535, 258] on span "Next" at bounding box center [539, 258] width 10 height 5
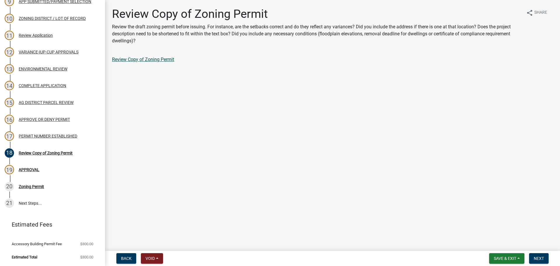
click at [163, 58] on link "Review Copy of Zoning Permit" at bounding box center [143, 60] width 62 height 6
click at [546, 260] on button "Next" at bounding box center [539, 258] width 20 height 11
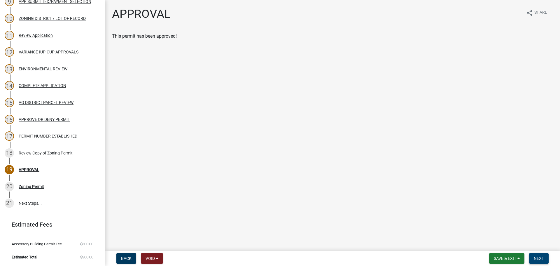
click at [545, 259] on button "Next" at bounding box center [539, 258] width 20 height 11
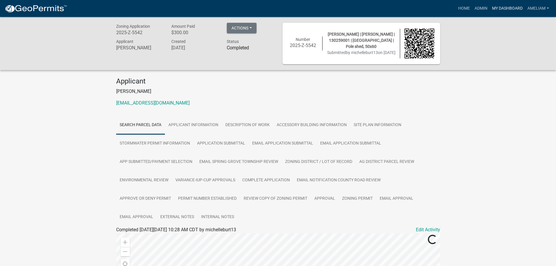
click at [496, 8] on link "My Dashboard" at bounding box center [507, 8] width 35 height 11
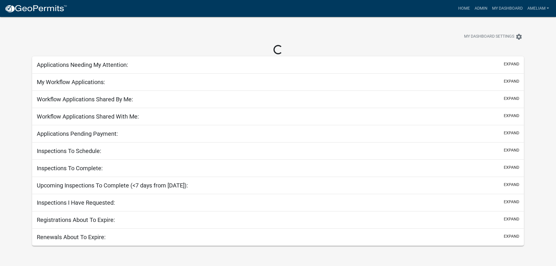
select select "3: 100"
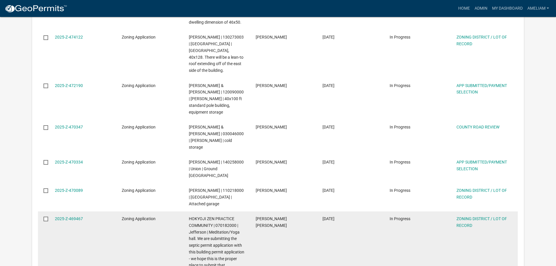
scroll to position [467, 0]
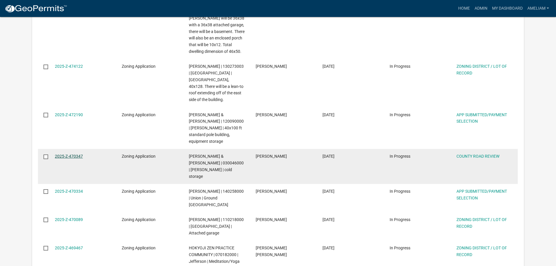
click at [69, 154] on link "2025-Z-470347" at bounding box center [69, 156] width 28 height 5
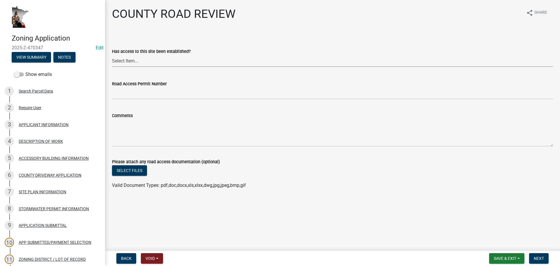
click at [145, 62] on select "Select Item... Yes No" at bounding box center [332, 61] width 441 height 12
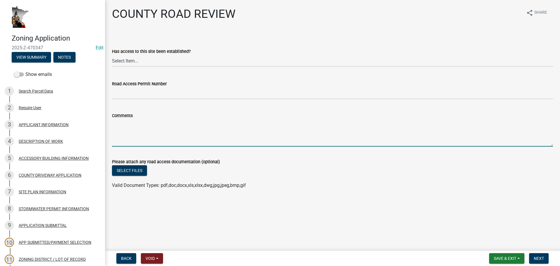
click at [307, 143] on textarea "Comments" at bounding box center [332, 132] width 441 height 27
click at [210, 64] on select "Select Item... Yes No" at bounding box center [332, 61] width 441 height 12
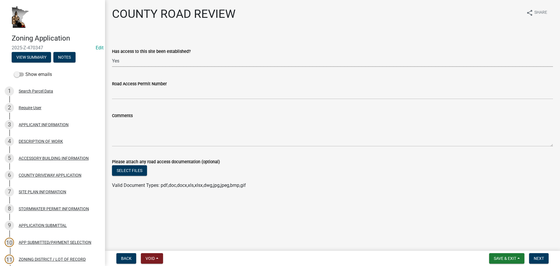
click at [112, 55] on select "Select Item... Yes No" at bounding box center [332, 61] width 441 height 12
click at [203, 64] on select "Select Item... Yes No" at bounding box center [332, 61] width 441 height 12
click at [112, 55] on select "Select Item... Yes No" at bounding box center [332, 61] width 441 height 12
select select "12571bf2-0974-46ac-9946-639b3ea6d921"
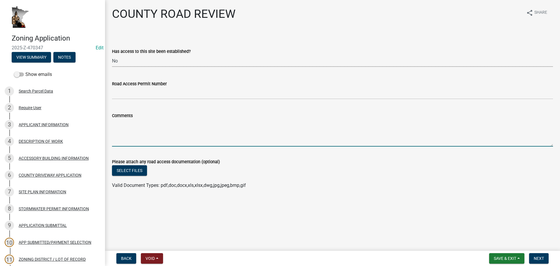
click at [197, 126] on textarea "Comments" at bounding box center [332, 132] width 441 height 27
click at [169, 126] on textarea "Permit to be issued after" at bounding box center [332, 132] width 441 height 27
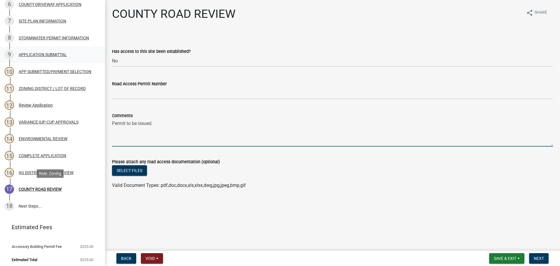
scroll to position [173, 0]
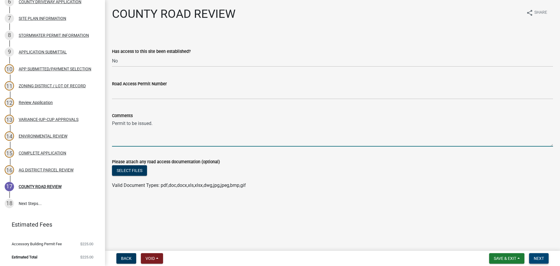
type textarea "Permit to be issued."
click at [545, 259] on button "Next" at bounding box center [539, 258] width 20 height 11
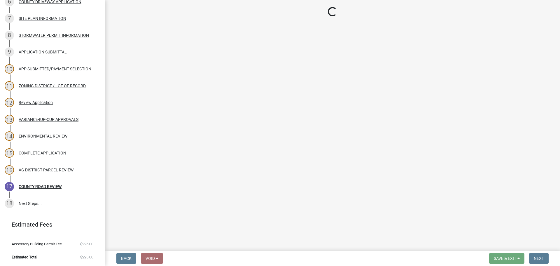
scroll to position [190, 0]
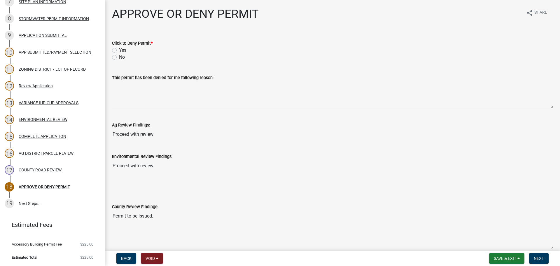
click at [119, 58] on label "No" at bounding box center [122, 57] width 6 height 7
click at [119, 57] on input "No" at bounding box center [121, 56] width 4 height 4
radio input "true"
click at [537, 261] on span "Next" at bounding box center [539, 258] width 10 height 5
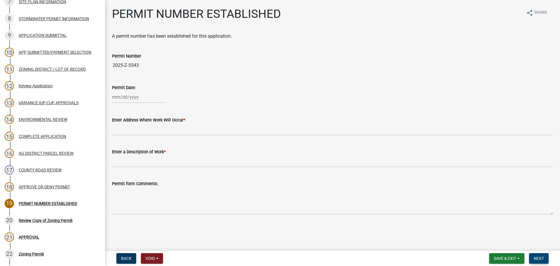
scroll to position [257, 0]
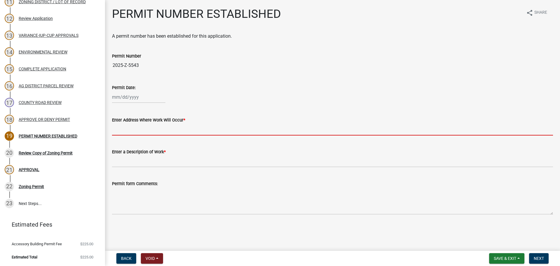
drag, startPoint x: 145, startPoint y: 132, endPoint x: 129, endPoint y: 119, distance: 20.6
click at [145, 132] on input "Enter Address Where Work Will Occur *" at bounding box center [332, 129] width 441 height 12
click at [155, 131] on input "Enter Address Where Work Will Occur *" at bounding box center [332, 129] width 441 height 12
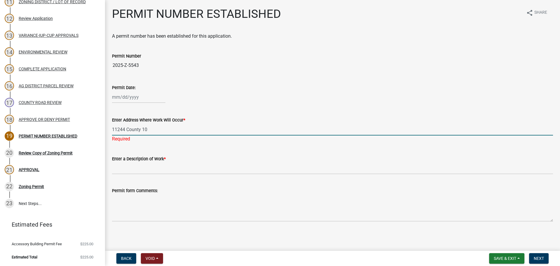
type input "11244 County 10"
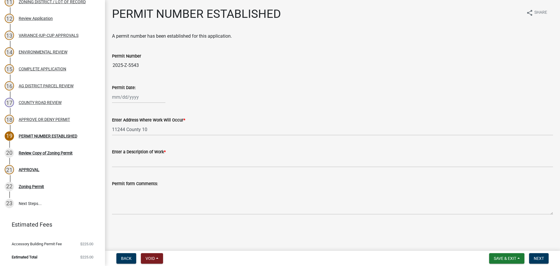
click at [111, 128] on div "Enter Address Where Work Will Occur * [STREET_ADDRESS]" at bounding box center [333, 121] width 450 height 27
select select "9"
select select "2025"
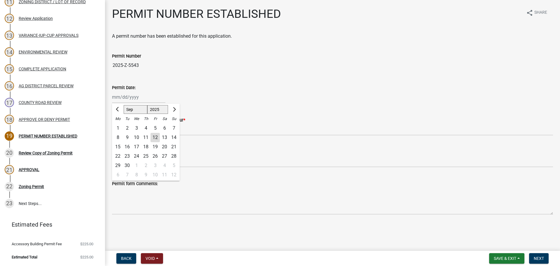
click at [119, 95] on div "[PERSON_NAME] Feb Mar Apr [PERSON_NAME][DATE] Oct Nov [DATE] 1526 1527 1528 152…" at bounding box center [138, 97] width 53 height 12
click at [155, 139] on div "12" at bounding box center [155, 137] width 9 height 9
type input "[DATE]"
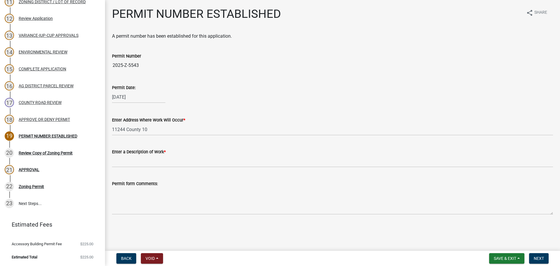
click at [204, 99] on div "[DATE]" at bounding box center [332, 97] width 441 height 12
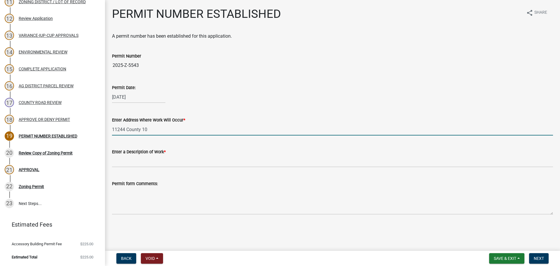
click at [114, 131] on input "11244 County 10" at bounding box center [332, 129] width 441 height 12
type input "near [GEOGRAPHIC_DATA] 10"
click at [517, 258] on button "Save & Exit" at bounding box center [506, 258] width 35 height 11
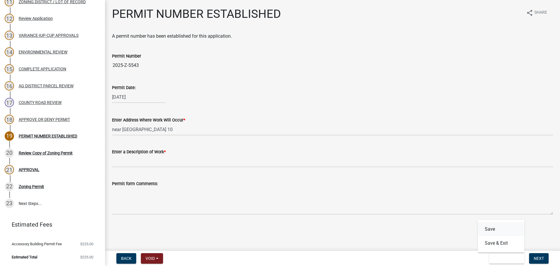
click at [494, 230] on button "Save" at bounding box center [501, 229] width 47 height 14
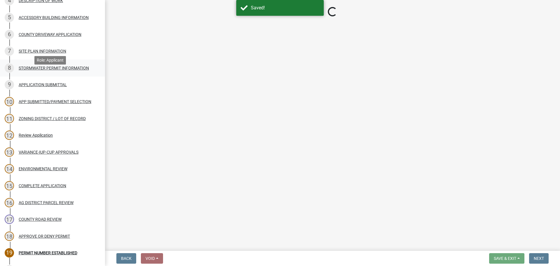
scroll to position [53, 0]
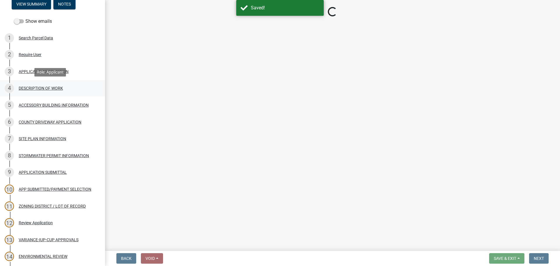
click at [34, 88] on div "DESCRIPTION OF WORK" at bounding box center [41, 88] width 44 height 4
select select "d5c4c3d5-0e01-416f-8471-05b912159bd9"
select select "6fa3780f-5db1-4692-8b38-e5e5a086efc1"
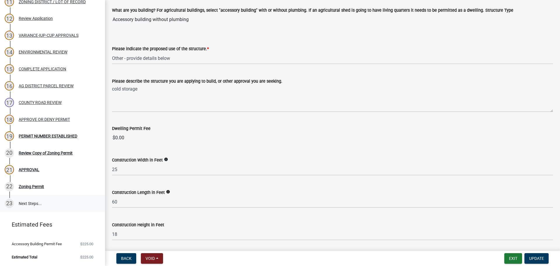
scroll to position [45, 0]
click at [30, 154] on div "Review Copy of Zoning Permit" at bounding box center [46, 153] width 54 height 4
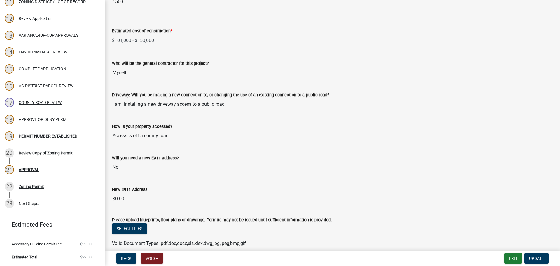
scroll to position [337, 0]
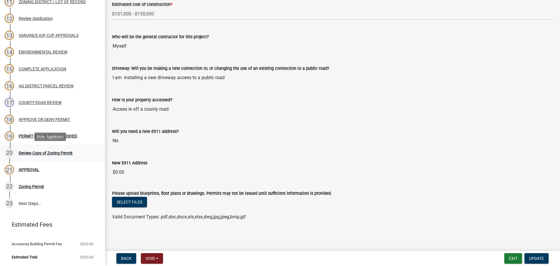
click at [35, 153] on div "Review Copy of Zoning Permit" at bounding box center [46, 153] width 54 height 4
click at [36, 170] on div "APPROVAL" at bounding box center [29, 170] width 21 height 4
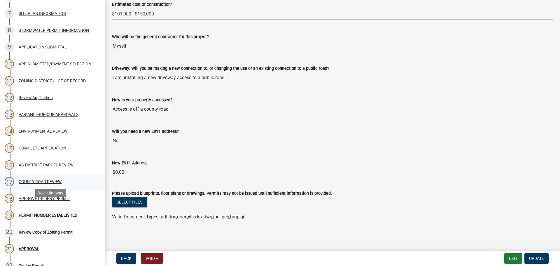
scroll to position [257, 0]
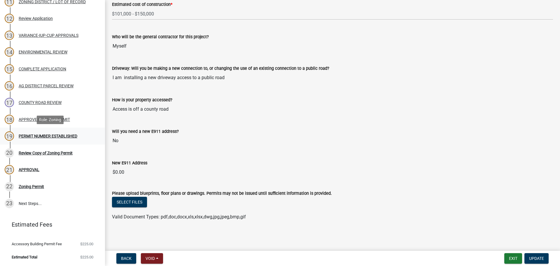
click at [55, 139] on div "19 PERMIT NUMBER ESTABLISHED" at bounding box center [50, 135] width 91 height 9
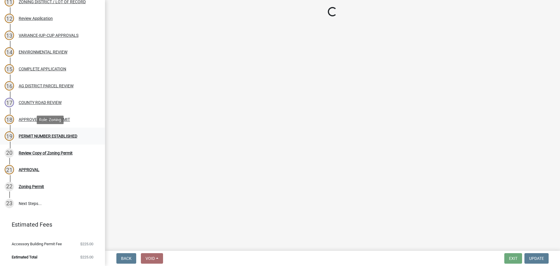
scroll to position [0, 0]
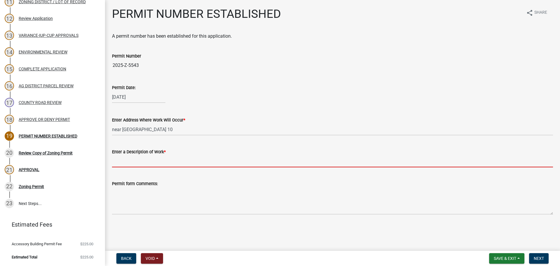
click at [166, 164] on input "Enter a Description of Work *" at bounding box center [332, 161] width 441 height 12
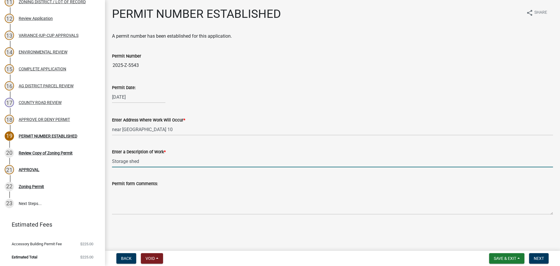
type input "Storage shed"
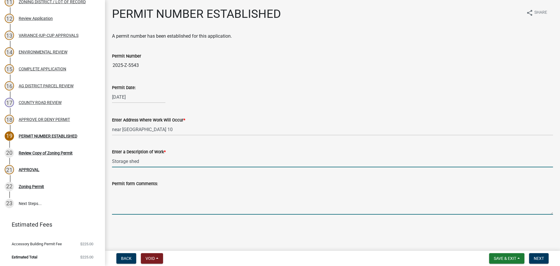
click at [144, 201] on textarea "Permit form Comments:" at bounding box center [332, 200] width 441 height 27
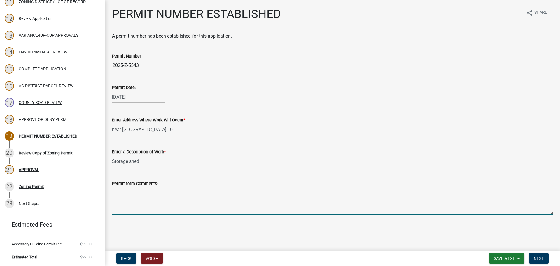
click at [121, 132] on input "near [GEOGRAPHIC_DATA] 10" at bounding box center [332, 129] width 441 height 12
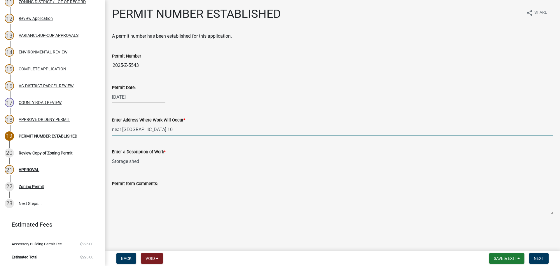
click at [122, 129] on input "near [GEOGRAPHIC_DATA] 10" at bounding box center [332, 129] width 441 height 12
type input "TBD County 10"
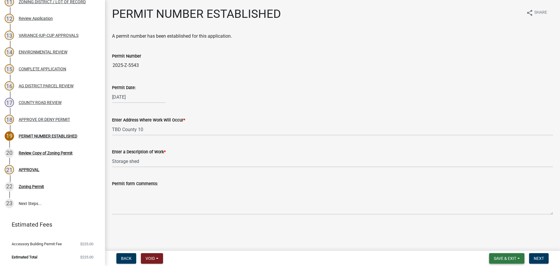
click at [523, 261] on button "Save & Exit" at bounding box center [506, 258] width 35 height 11
click at [499, 230] on button "Save" at bounding box center [501, 229] width 47 height 14
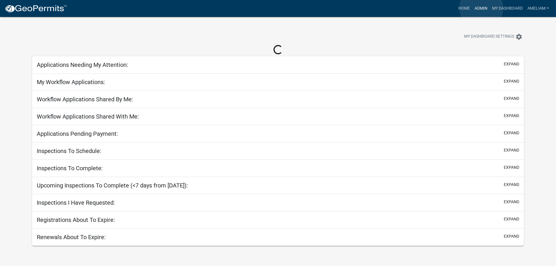
click at [481, 8] on link "Admin" at bounding box center [481, 8] width 18 height 11
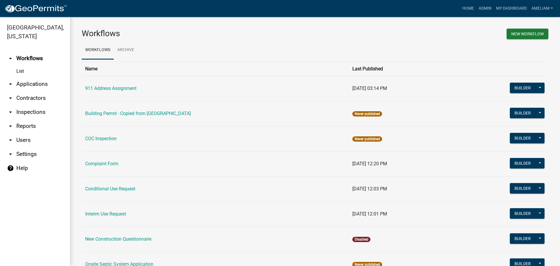
click at [12, 84] on icon "arrow_drop_down" at bounding box center [10, 84] width 7 height 7
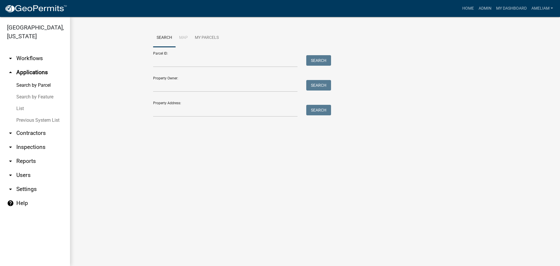
click at [22, 109] on link "List" at bounding box center [35, 109] width 70 height 12
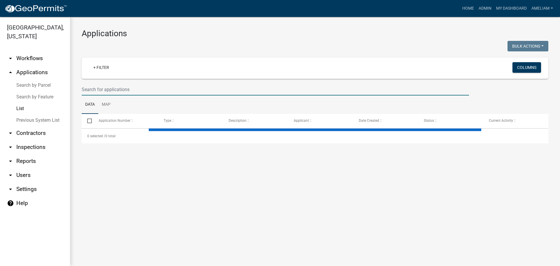
click at [141, 86] on input "text" at bounding box center [276, 89] width 388 height 12
select select "2: 50"
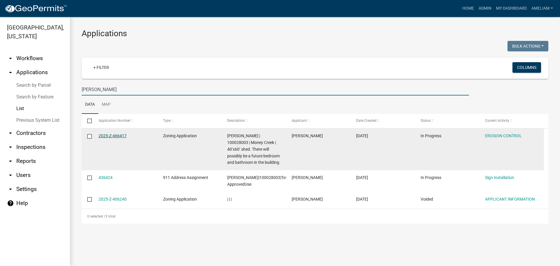
type input "voegel"
click at [104, 137] on link "2025-Z-466417" at bounding box center [113, 135] width 28 height 5
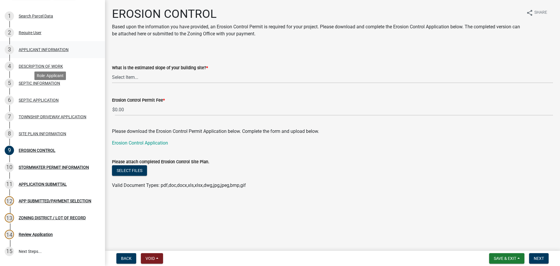
scroll to position [53, 0]
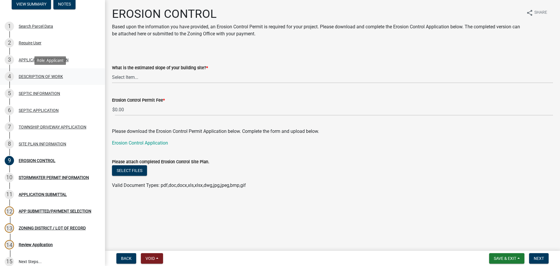
click at [51, 70] on link "4 DESCRIPTION OF WORK" at bounding box center [52, 76] width 105 height 17
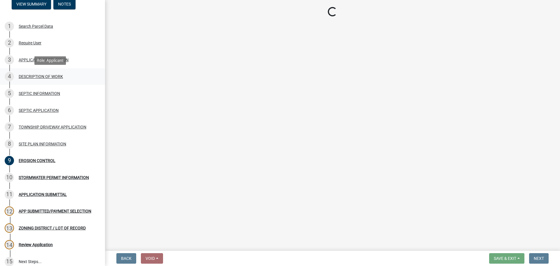
click at [51, 76] on div "DESCRIPTION OF WORK" at bounding box center [41, 76] width 44 height 4
select select "e1fb8828-f682-45b5-9017-38d4fe0ec7ac"
select select "6b2df0b1-1bbf-4b0d-81aa-b5436c1888e7"
select select "f9b7dd3b-3a38-45c4-aa8d-40d341efce99"
select select "07ce3bd5-44c8-48c7-a7da-ecbfde3ea753"
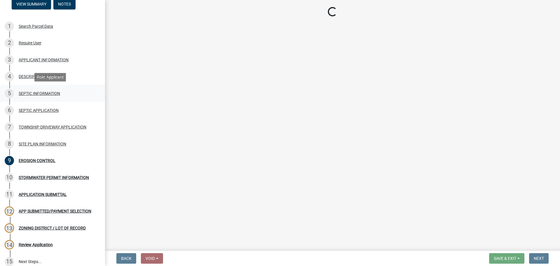
select select "64518658-e4c7-4c4c-83c2-6b721db56189"
select select "c0af4bca-2ac9-43a4-954a-b6dfd2bb8fae"
select select "79149638-379e-4eb8-8707-a078303474c9"
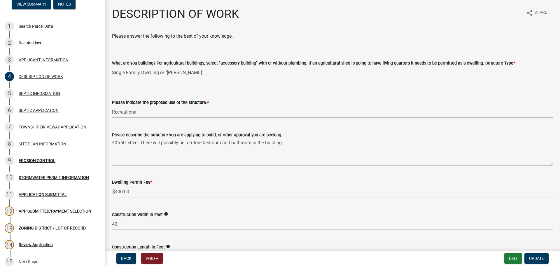
select select "e1fb8828-f682-45b5-9017-38d4fe0ec7ac"
select select "6b2df0b1-1bbf-4b0d-81aa-b5436c1888e7"
select select "f9b7dd3b-3a38-45c4-aa8d-40d341efce99"
select select "07ce3bd5-44c8-48c7-a7da-ecbfde3ea753"
select select "64518658-e4c7-4c4c-83c2-6b721db56189"
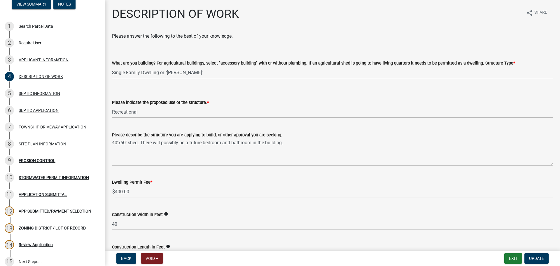
select select "c0af4bca-2ac9-43a4-954a-b6dfd2bb8fae"
select select "79149638-379e-4eb8-8707-a078303474c9"
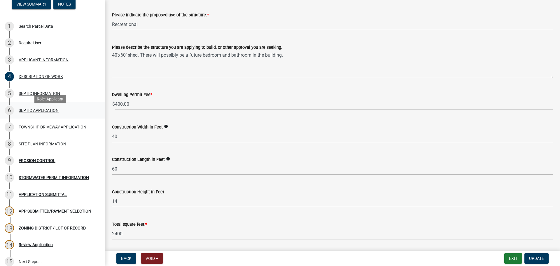
scroll to position [111, 0]
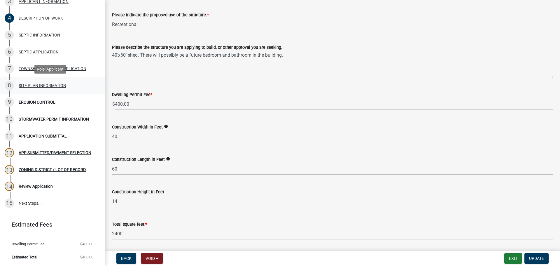
click at [39, 82] on div "8 SITE PLAN INFORMATION" at bounding box center [50, 85] width 91 height 9
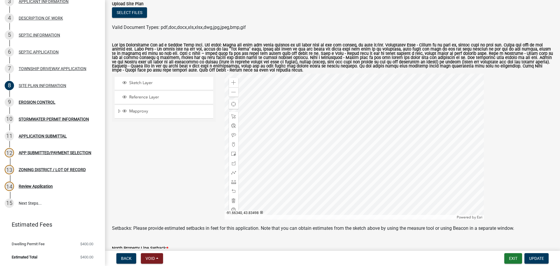
scroll to position [56, 0]
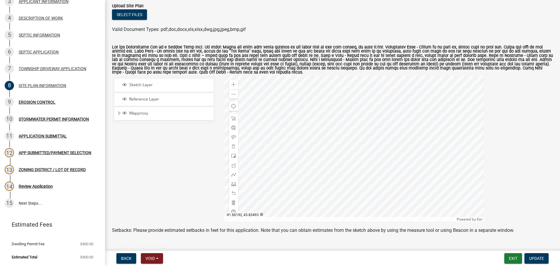
click at [320, 184] on div at bounding box center [354, 149] width 259 height 146
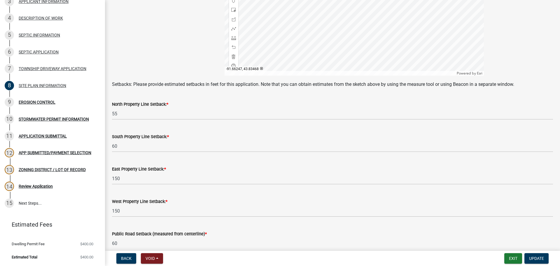
scroll to position [231, 0]
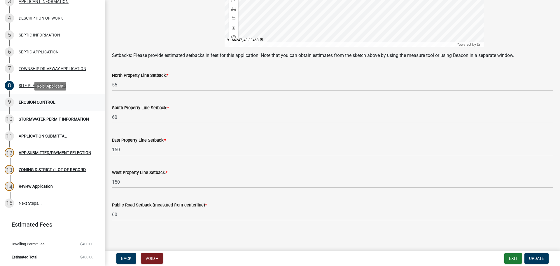
click at [51, 102] on div "EROSION CONTROL" at bounding box center [37, 102] width 37 height 4
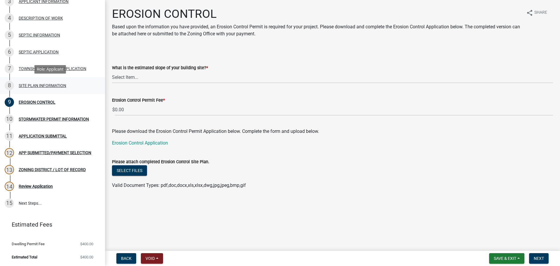
click at [56, 86] on div "SITE PLAN INFORMATION" at bounding box center [43, 85] width 48 height 4
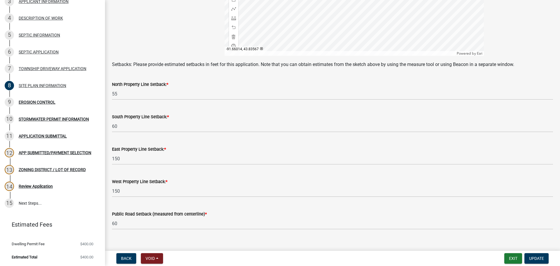
scroll to position [231, 0]
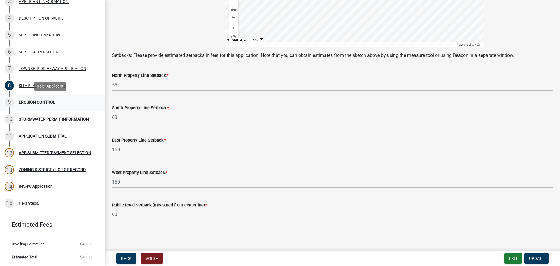
click at [33, 106] on div "9 EROSION CONTROL" at bounding box center [50, 101] width 91 height 9
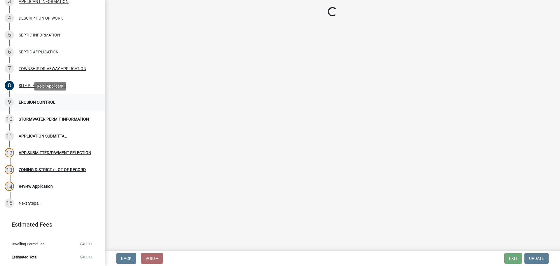
scroll to position [0, 0]
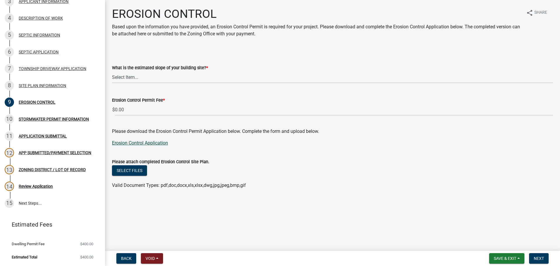
click at [163, 142] on link "Erosion Control Application" at bounding box center [140, 143] width 56 height 6
click at [133, 76] on select "Select Item... Less than 12% 13% to 19% 20% to 24% 25% or greater" at bounding box center [332, 77] width 441 height 12
click at [112, 71] on select "Select Item... Less than 12% 13% to 19% 20% to 24% 25% or greater" at bounding box center [332, 77] width 441 height 12
select select "8ae685bd-6d9e-44a0-8f7c-04abed5f7dc1"
click at [160, 78] on select "Select Item... Less than 12% 13% to 19% 20% to 24% 25% or greater" at bounding box center [332, 77] width 441 height 12
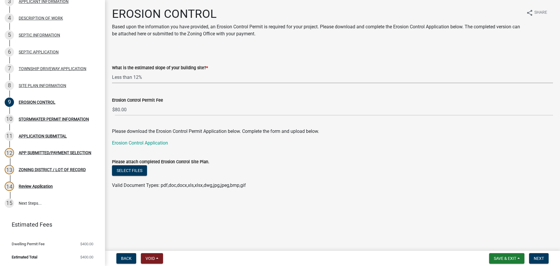
click at [112, 71] on select "Select Item... Less than 12% 13% to 19% 20% to 24% 25% or greater" at bounding box center [332, 77] width 441 height 12
click at [519, 214] on main "EROSION CONTROL Based upon the information you have provided, an Erosion Contro…" at bounding box center [332, 124] width 455 height 248
click at [531, 256] on button "Next" at bounding box center [539, 258] width 20 height 11
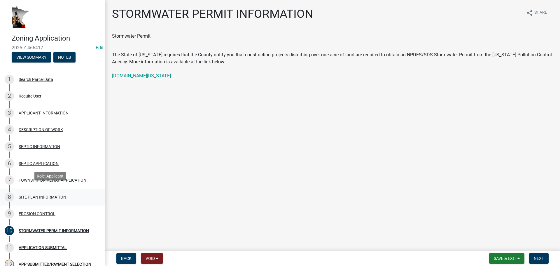
scroll to position [88, 0]
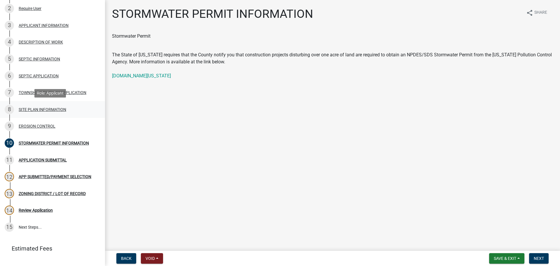
drag, startPoint x: 58, startPoint y: 107, endPoint x: 71, endPoint y: 112, distance: 13.9
click at [58, 107] on div "8 SITE PLAN INFORMATION" at bounding box center [50, 109] width 91 height 9
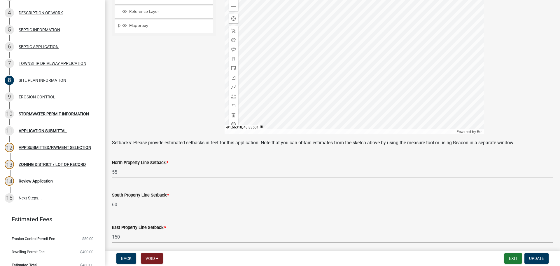
scroll to position [231, 0]
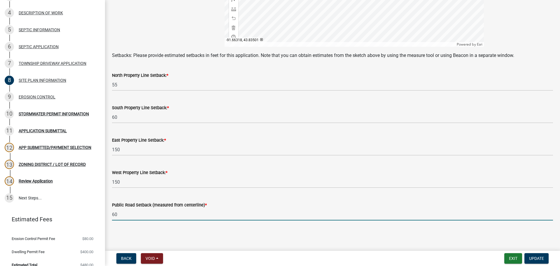
click at [124, 217] on input "60" at bounding box center [332, 214] width 441 height 12
type input "65"
click at [165, 230] on div "SITE PLAN INFORMATION share Share A site plan showing the following is required…" at bounding box center [333, 3] width 450 height 455
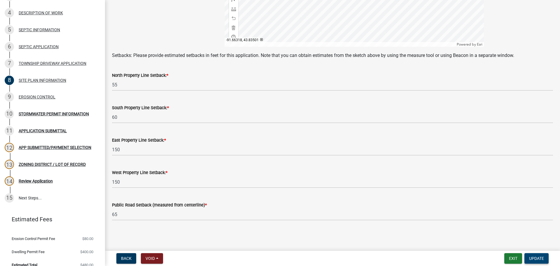
click at [528, 256] on button "Update" at bounding box center [537, 258] width 24 height 11
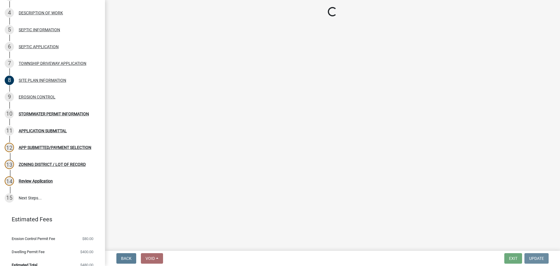
scroll to position [0, 0]
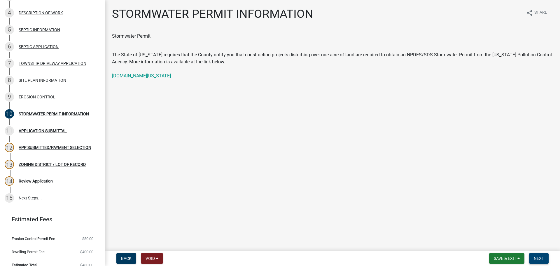
click at [542, 259] on span "Next" at bounding box center [539, 258] width 10 height 5
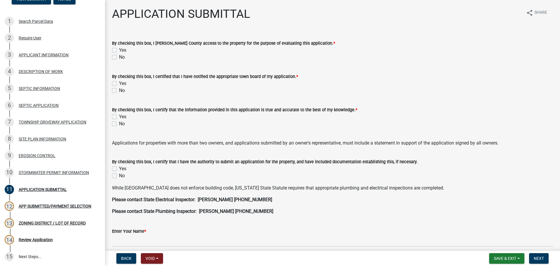
scroll to position [58, 0]
click at [119, 49] on label "Yes" at bounding box center [122, 50] width 7 height 7
click at [119, 49] on input "Yes" at bounding box center [121, 49] width 4 height 4
checkbox input "true"
checkbox input "false"
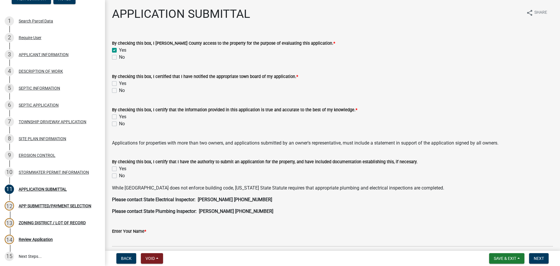
click at [119, 83] on label "Yes" at bounding box center [122, 83] width 7 height 7
click at [119, 83] on input "Yes" at bounding box center [121, 82] width 4 height 4
checkbox input "true"
checkbox input "false"
click at [117, 116] on div "Yes" at bounding box center [332, 116] width 441 height 7
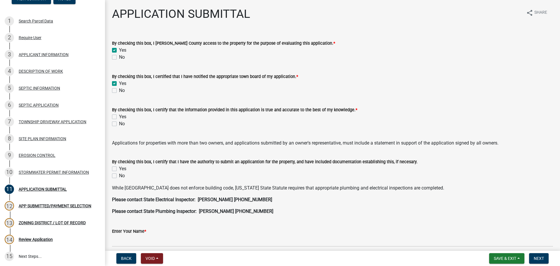
click at [119, 118] on label "Yes" at bounding box center [122, 116] width 7 height 7
click at [119, 117] on input "Yes" at bounding box center [121, 115] width 4 height 4
checkbox input "true"
checkbox input "false"
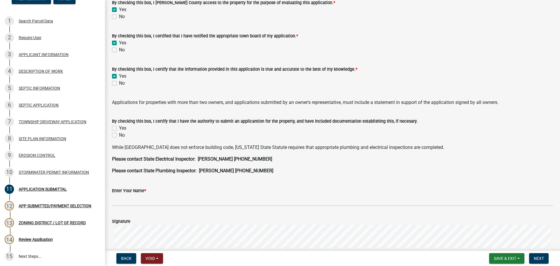
scroll to position [88, 0]
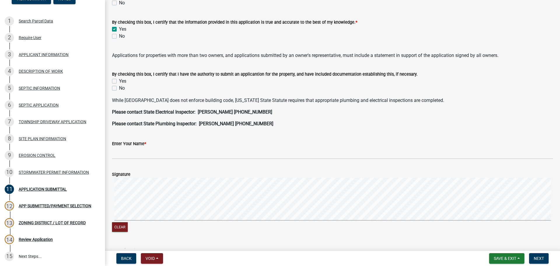
drag, startPoint x: 114, startPoint y: 81, endPoint x: 133, endPoint y: 92, distance: 22.2
click at [119, 81] on label "Yes" at bounding box center [122, 81] width 7 height 7
click at [119, 81] on input "Yes" at bounding box center [121, 80] width 4 height 4
checkbox input "true"
checkbox input "false"
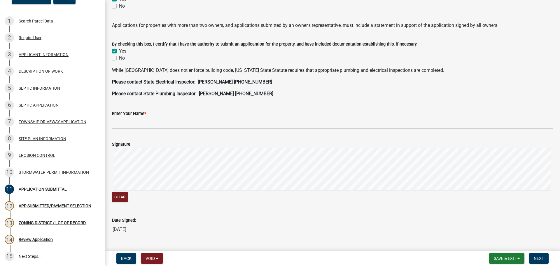
scroll to position [146, 0]
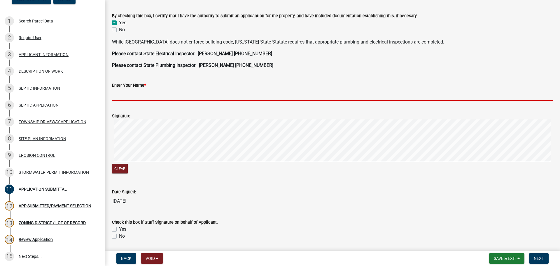
drag, startPoint x: 161, startPoint y: 91, endPoint x: 167, endPoint y: 91, distance: 5.3
click at [161, 91] on input "Enter Your Name *" at bounding box center [332, 95] width 441 height 12
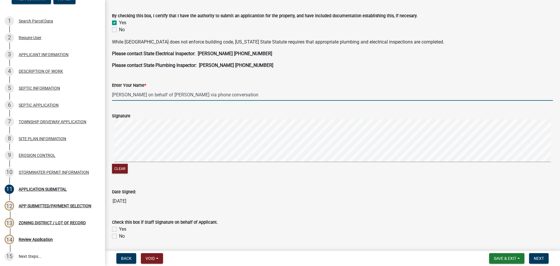
type input "Amelia Meiners on behalf of Keith Voegel via phone conversation"
click at [119, 231] on label "Yes" at bounding box center [122, 229] width 7 height 7
click at [119, 229] on input "Yes" at bounding box center [121, 228] width 4 height 4
checkbox input "true"
checkbox input "false"
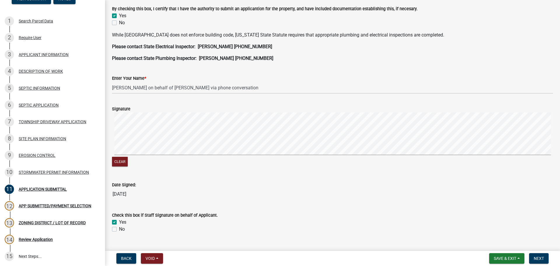
scroll to position [165, 0]
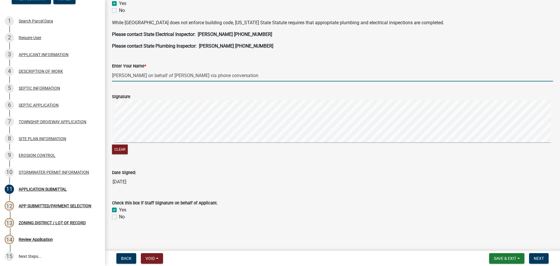
click at [205, 76] on input "Amelia Meiners on behalf of Keith Voegel via phone conversation" at bounding box center [332, 75] width 441 height 12
type input "Amelia Meiners on behalf of Keith Voegel per phone conversation"
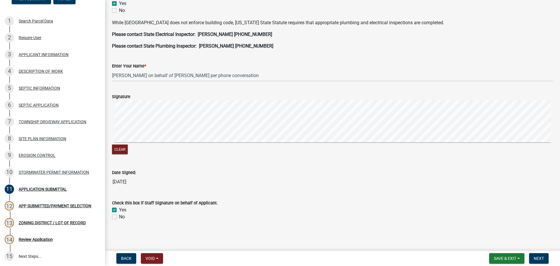
click at [279, 203] on div "Check this box if Staff Signature on behalf of Applicant." at bounding box center [332, 202] width 441 height 7
click at [536, 256] on span "Next" at bounding box center [539, 258] width 10 height 5
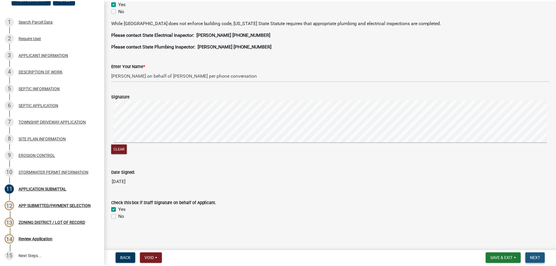
scroll to position [0, 0]
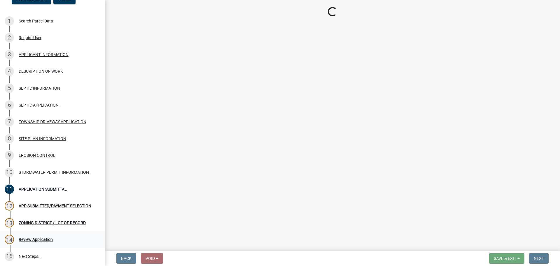
select select "2: 1"
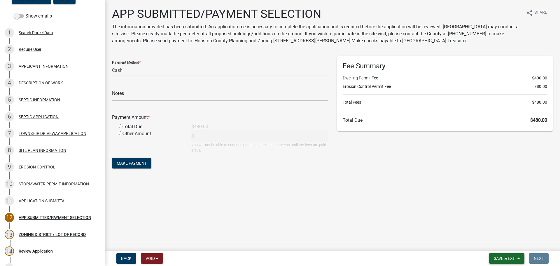
click at [520, 259] on button "Save & Exit" at bounding box center [506, 258] width 35 height 11
click at [519, 245] on button "Save & Exit" at bounding box center [501, 243] width 47 height 14
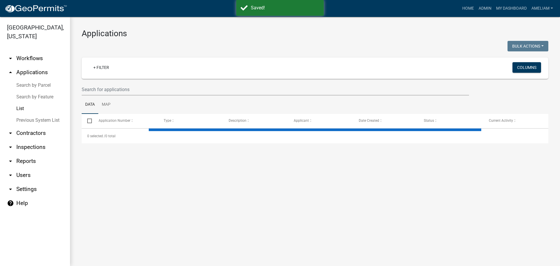
select select "2: 50"
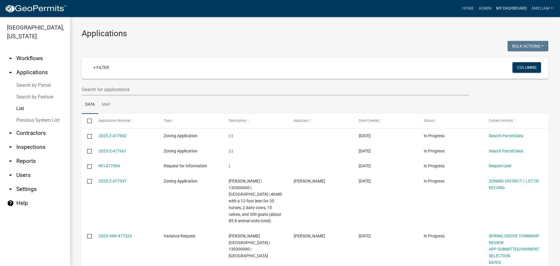
click at [519, 8] on link "My Dashboard" at bounding box center [511, 8] width 35 height 11
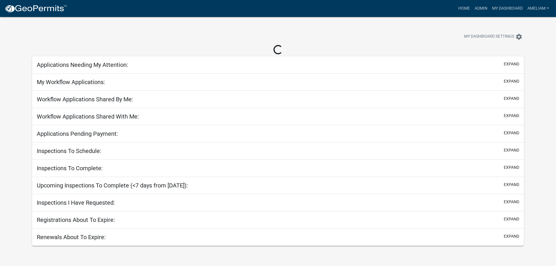
select select "3: 100"
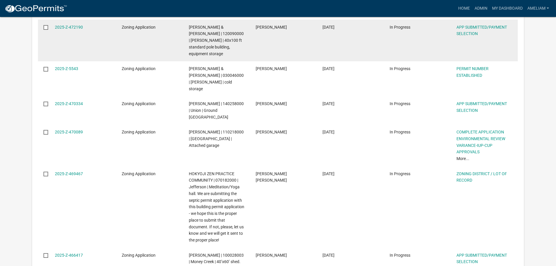
scroll to position [584, 0]
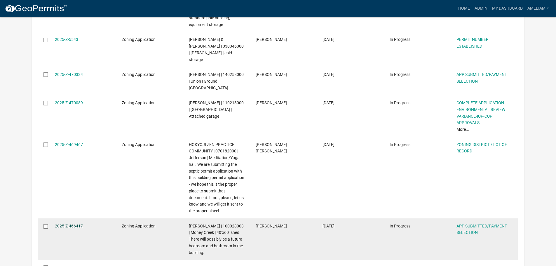
click at [74, 224] on link "2025-Z-466417" at bounding box center [69, 226] width 28 height 5
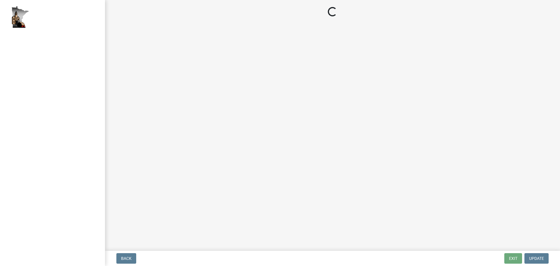
select select "2: 1"
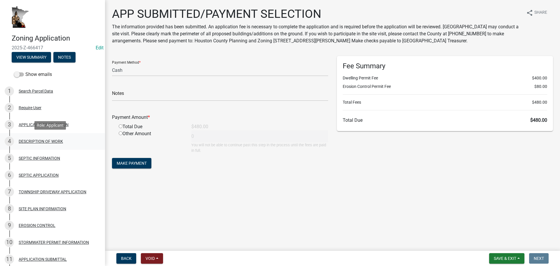
click at [34, 141] on div "DESCRIPTION OF WORK" at bounding box center [41, 141] width 44 height 4
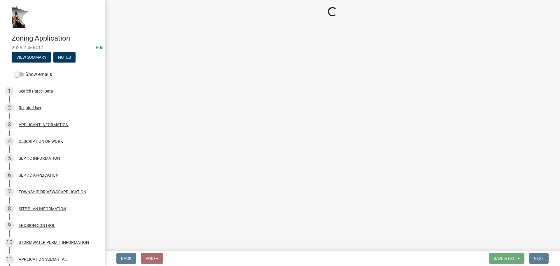
select select "e1fb8828-f682-45b5-9017-38d4fe0ec7ac"
select select "6b2df0b1-1bbf-4b0d-81aa-b5436c1888e7"
select select "f9b7dd3b-3a38-45c4-aa8d-40d341efce99"
select select "07ce3bd5-44c8-48c7-a7da-ecbfde3ea753"
select select "64518658-e4c7-4c4c-83c2-6b721db56189"
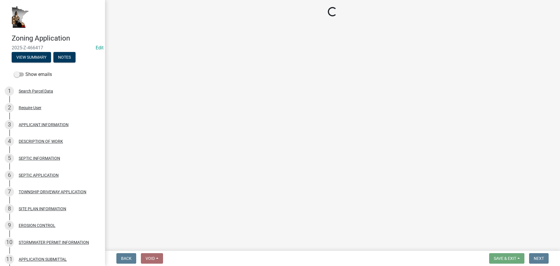
select select "c0af4bca-2ac9-43a4-954a-b6dfd2bb8fae"
select select "79149638-379e-4eb8-8707-a078303474c9"
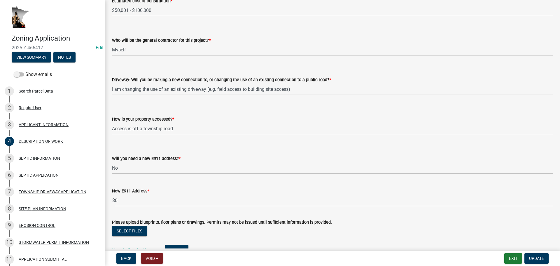
scroll to position [400, 0]
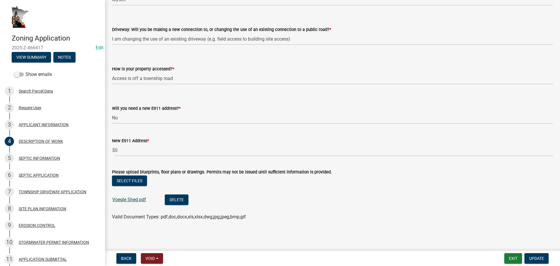
click at [137, 199] on link "Voegle Shed.pdf" at bounding box center [129, 200] width 34 height 6
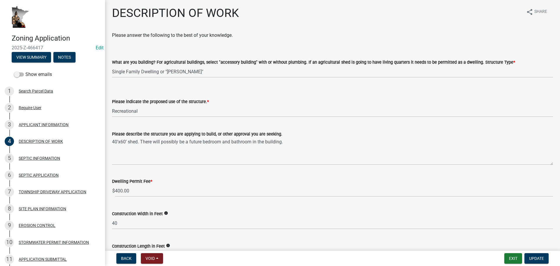
scroll to position [0, 0]
